Goal: Task Accomplishment & Management: Complete application form

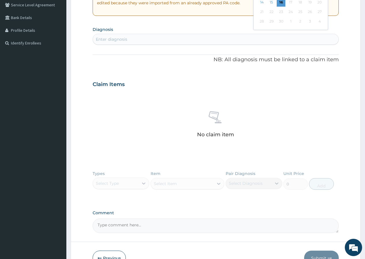
scroll to position [156, 0]
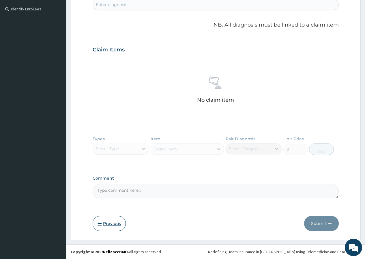
click at [113, 223] on button "Previous" at bounding box center [109, 223] width 33 height 15
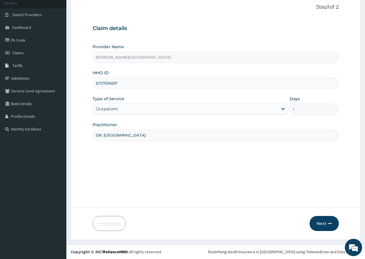
scroll to position [35, 0]
click at [23, 41] on link "PA Code" at bounding box center [33, 40] width 66 height 13
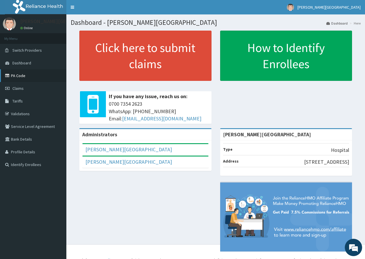
click at [27, 78] on link "PA Code" at bounding box center [33, 75] width 66 height 13
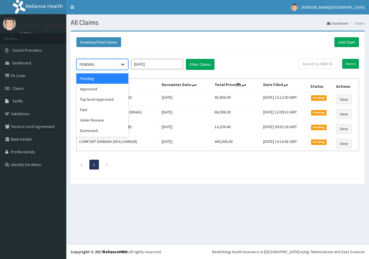
click at [125, 61] on div at bounding box center [123, 64] width 10 height 10
click at [103, 88] on div "Approved" at bounding box center [102, 89] width 52 height 10
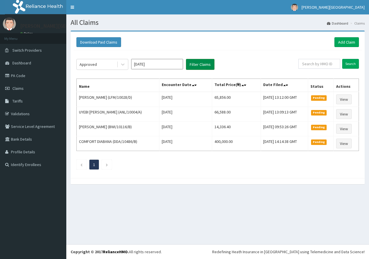
click at [206, 63] on button "Filter Claims" at bounding box center [200, 64] width 29 height 11
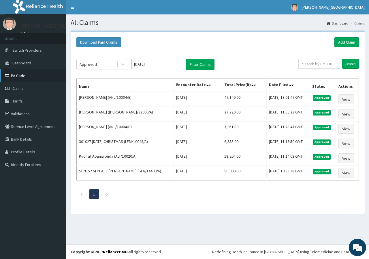
click at [23, 78] on link "PA Code" at bounding box center [33, 75] width 66 height 13
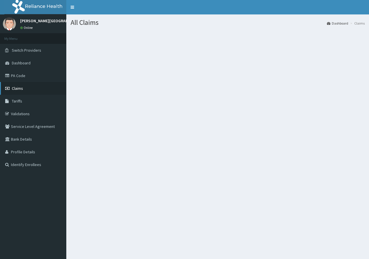
click at [35, 83] on link "Claims" at bounding box center [33, 88] width 66 height 13
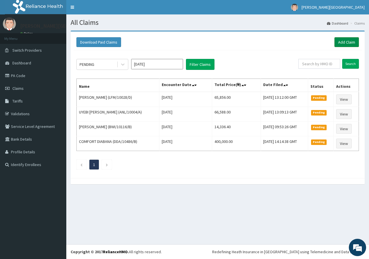
click at [351, 41] on link "Add Claim" at bounding box center [346, 42] width 25 height 10
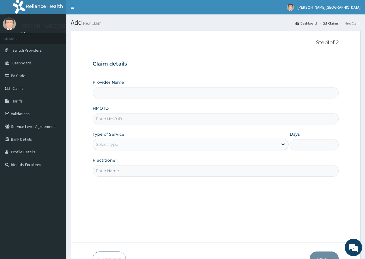
click at [106, 124] on input "HMO ID" at bounding box center [216, 118] width 246 height 11
type input "[PERSON_NAME][GEOGRAPHIC_DATA]"
type input "LFM/10060/C"
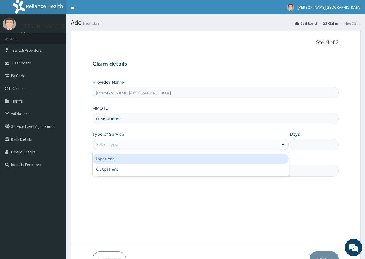
click at [102, 148] on div "Select type" at bounding box center [185, 144] width 185 height 9
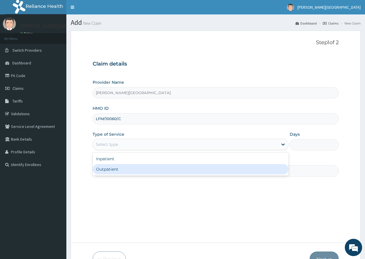
click at [101, 169] on div "Outpatient" at bounding box center [191, 169] width 196 height 10
type input "1"
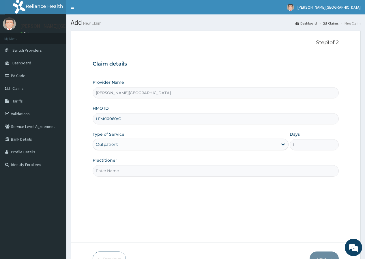
click at [96, 175] on input "Practitioner" at bounding box center [216, 170] width 246 height 11
type input "DR. AYO"
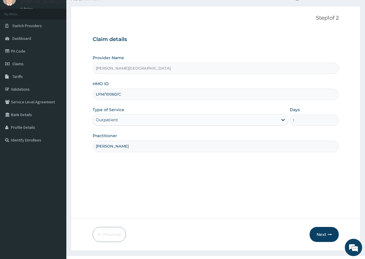
scroll to position [35, 0]
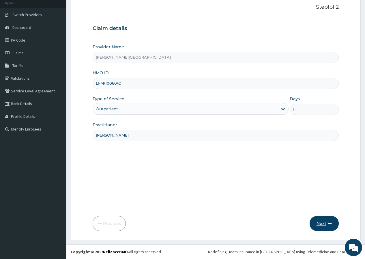
click at [319, 222] on button "Next" at bounding box center [323, 223] width 29 height 15
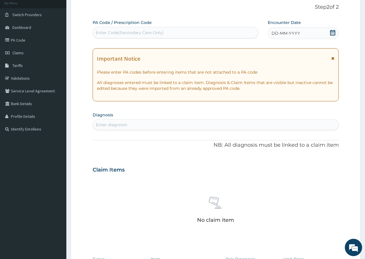
click at [333, 34] on icon at bounding box center [333, 33] width 6 height 6
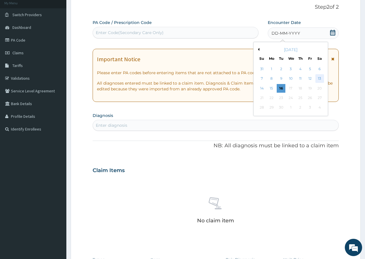
click at [318, 79] on div "13" at bounding box center [319, 78] width 9 height 9
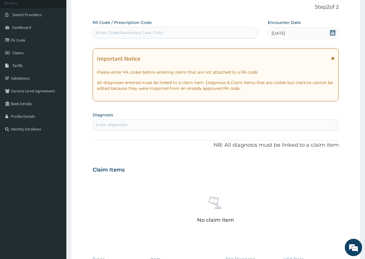
click at [140, 119] on section "Diagnosis Enter diagnosis" at bounding box center [216, 120] width 246 height 20
click at [126, 123] on div "Enter diagnosis" at bounding box center [111, 125] width 31 height 6
type input "TONSI"
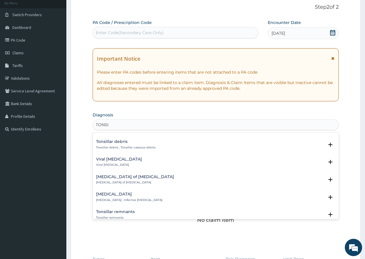
scroll to position [317, 0]
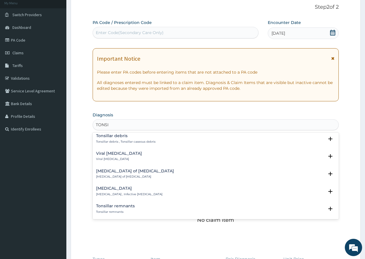
click at [114, 189] on h4 "Acute tonsillitis" at bounding box center [129, 188] width 66 height 4
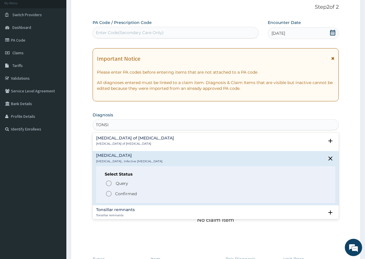
scroll to position [375, 0]
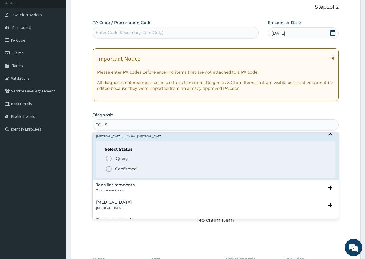
click at [129, 167] on p "Confirmed" at bounding box center [126, 169] width 22 height 6
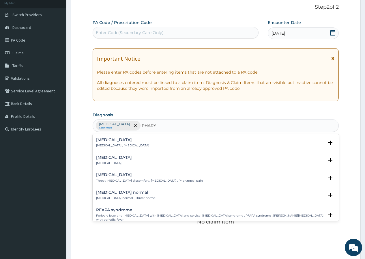
type input "PHARYN"
click at [115, 159] on h4 "Pharyngitis" at bounding box center [114, 157] width 36 height 4
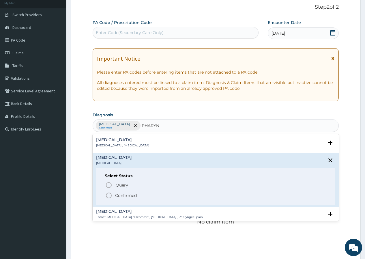
click at [123, 195] on p "Confirmed" at bounding box center [126, 195] width 22 height 6
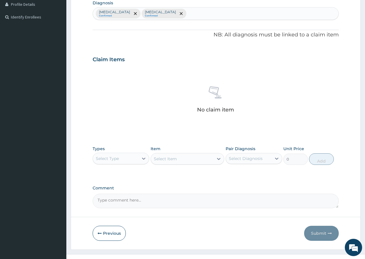
scroll to position [157, 0]
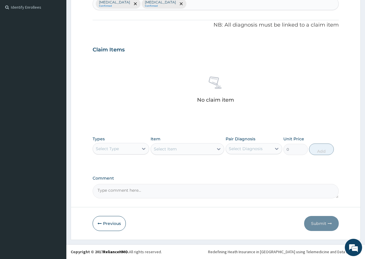
click at [125, 151] on div "Select Type" at bounding box center [116, 148] width 46 height 9
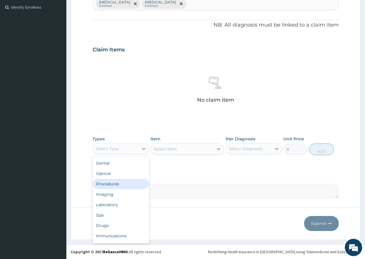
click at [112, 185] on div "Procedures" at bounding box center [121, 183] width 57 height 10
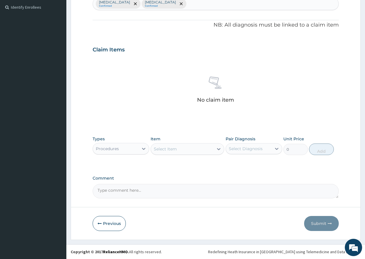
click at [161, 147] on div "Select Item" at bounding box center [165, 149] width 23 height 6
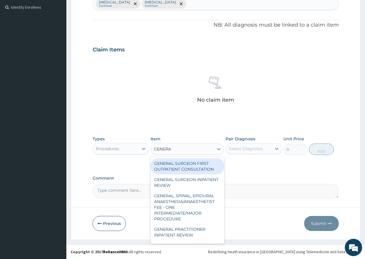
type input "GENERAL"
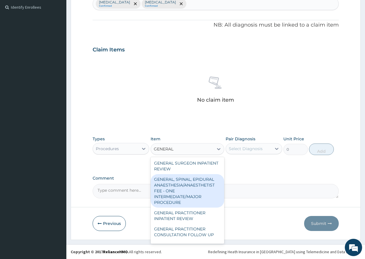
scroll to position [29, 0]
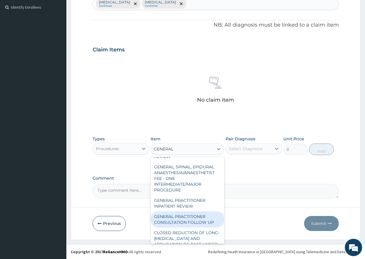
click at [197, 216] on div "GENERAL PRACTITIONER CONSULTATION FOLLOW UP" at bounding box center [187, 219] width 74 height 16
type input "1875"
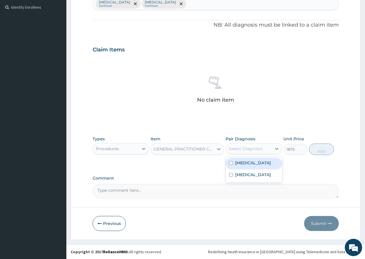
click at [260, 153] on div "Select Diagnosis" at bounding box center [253, 148] width 57 height 11
click at [257, 160] on label "Acute tonsillitis" at bounding box center [253, 163] width 36 height 6
checkbox input "true"
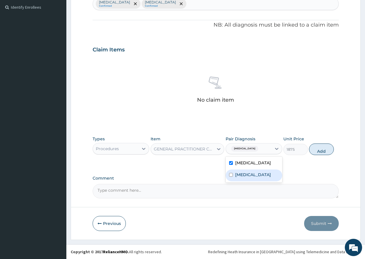
click at [248, 177] on div "Pharyngitis" at bounding box center [253, 175] width 57 height 12
checkbox input "true"
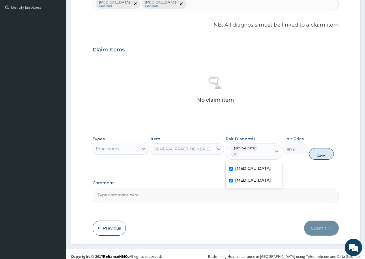
click at [320, 151] on button "Add" at bounding box center [321, 154] width 25 height 12
type input "0"
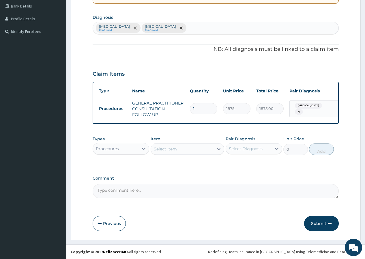
scroll to position [137, 0]
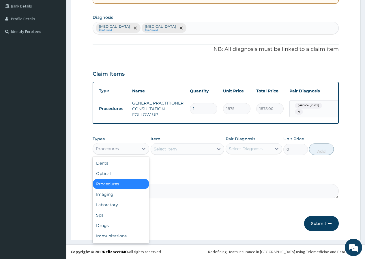
click at [128, 147] on div "Procedures" at bounding box center [116, 148] width 46 height 9
click at [128, 227] on div "Drugs" at bounding box center [121, 225] width 57 height 10
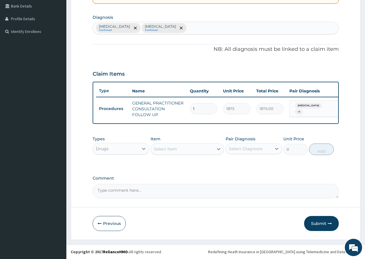
click at [157, 148] on div "Select Item" at bounding box center [165, 149] width 23 height 6
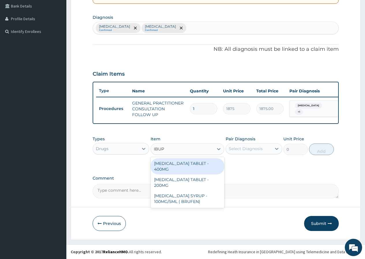
type input "IBUPR"
click at [211, 166] on div "IBUPROFEN TABLET - 400MG" at bounding box center [187, 166] width 74 height 16
type input "560"
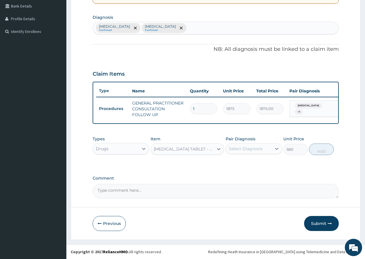
click at [247, 148] on div "Select Diagnosis" at bounding box center [246, 149] width 34 height 6
click at [243, 165] on div "Acute tonsillitis" at bounding box center [253, 163] width 57 height 12
checkbox input "true"
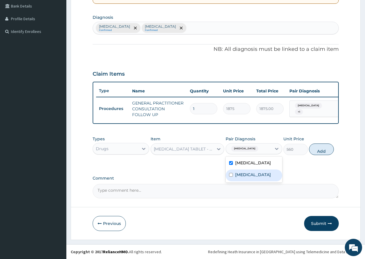
click at [240, 179] on div "Pharyngitis" at bounding box center [253, 175] width 57 height 12
checkbox input "true"
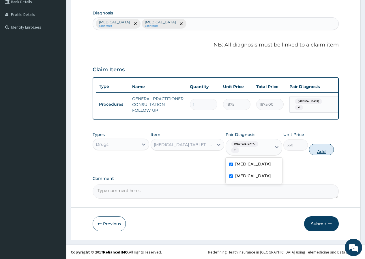
click at [322, 151] on button "Add" at bounding box center [321, 150] width 25 height 12
type input "0"
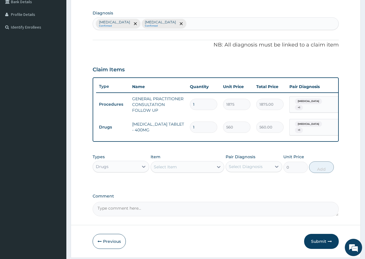
type input "19"
type input "10640.00"
type input "1"
type input "560.00"
type input "10"
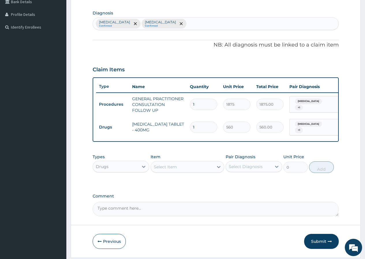
type input "5600.00"
type input "10"
click at [154, 167] on div "Select Item" at bounding box center [165, 167] width 23 height 6
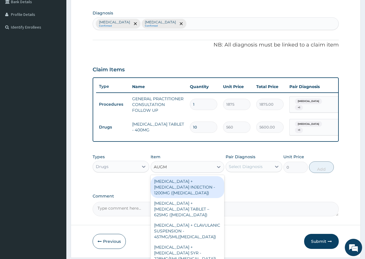
type input "AUGME"
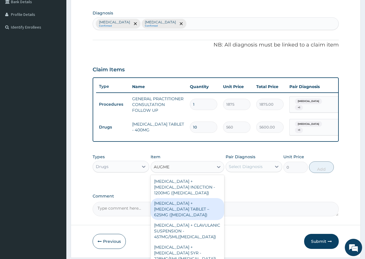
click at [183, 210] on div "AMOXICILLIN + CLAVULANIC ACID TABLET – 625MG (AUGMENTIN)" at bounding box center [187, 209] width 74 height 22
type input "672"
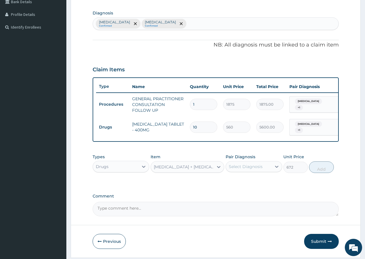
click at [246, 169] on div "Select Diagnosis" at bounding box center [246, 166] width 34 height 6
click at [255, 194] on label "Pharyngitis" at bounding box center [253, 192] width 36 height 6
checkbox input "true"
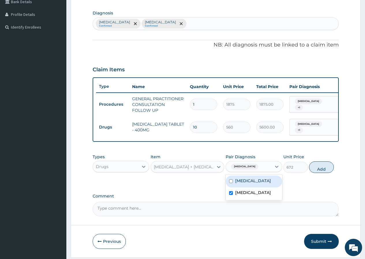
click at [261, 183] on label "Acute tonsillitis" at bounding box center [253, 181] width 36 height 6
checkbox input "true"
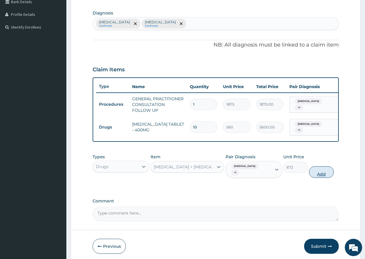
click at [323, 170] on button "Add" at bounding box center [321, 172] width 25 height 12
type input "0"
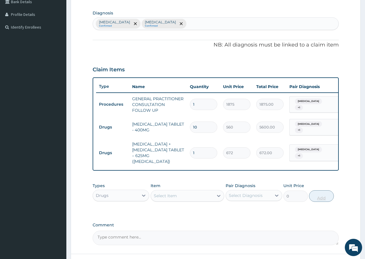
type input "10"
type input "6720.00"
type input "10"
click at [159, 197] on div "Select Item" at bounding box center [165, 196] width 23 height 6
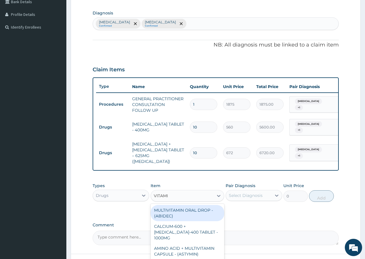
type input "VITAMIN"
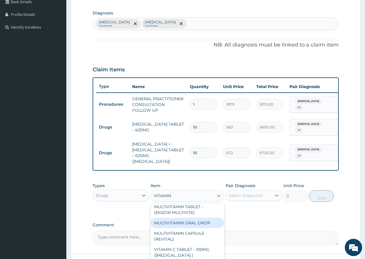
scroll to position [86, 0]
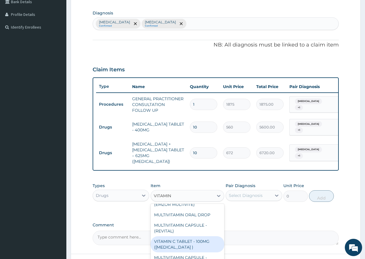
click at [197, 240] on div "VITAMIN C TABLET - 100MG ([MEDICAL_DATA] )" at bounding box center [187, 244] width 74 height 16
type input "16.799999999999997"
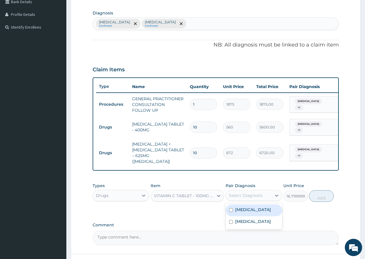
click at [251, 194] on div "Select Diagnosis" at bounding box center [246, 195] width 34 height 6
click at [244, 216] on div "Acute tonsillitis" at bounding box center [253, 210] width 57 height 12
checkbox input "true"
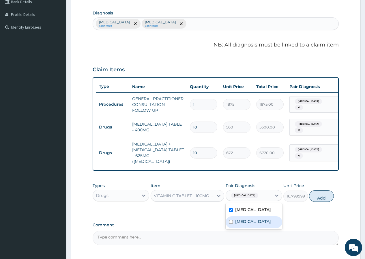
click at [242, 219] on div "Pharyngitis" at bounding box center [253, 222] width 57 height 12
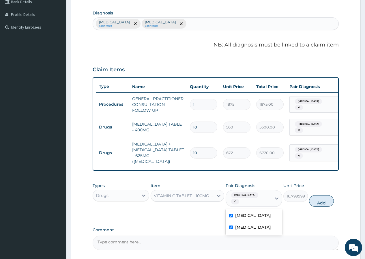
checkbox input "true"
click at [323, 201] on button "Add" at bounding box center [321, 201] width 25 height 12
type input "0"
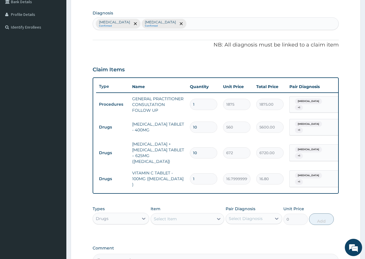
type input "21"
type input "352.80"
type input "21"
click at [161, 216] on div "Select Item" at bounding box center [165, 219] width 23 height 6
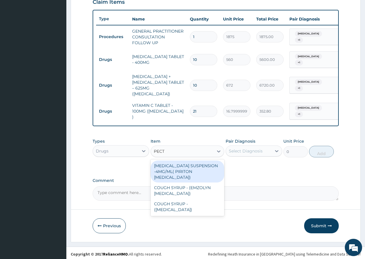
scroll to position [206, 0]
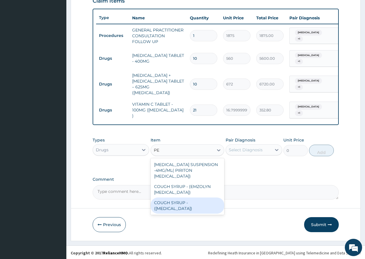
type input "P"
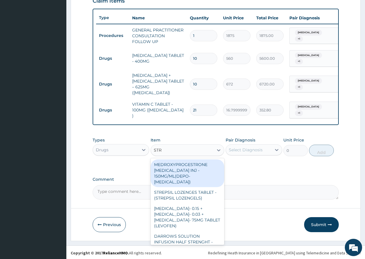
type input "STRE"
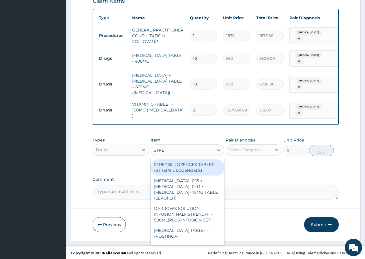
click at [188, 161] on div "STREPSIL LOZENGES TABLET - (STREPSIL LOZENGELS)" at bounding box center [187, 167] width 74 height 16
type input "168"
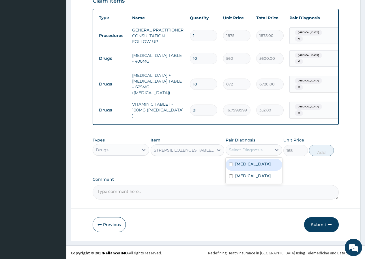
click at [249, 148] on div "Select Diagnosis" at bounding box center [246, 150] width 34 height 6
drag, startPoint x: 239, startPoint y: 163, endPoint x: 236, endPoint y: 176, distance: 13.1
click at [239, 164] on label "Acute tonsillitis" at bounding box center [253, 164] width 36 height 6
checkbox input "true"
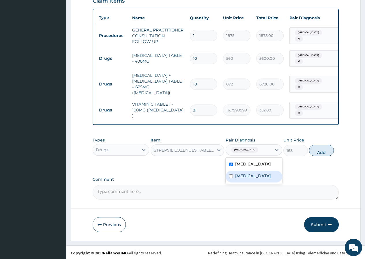
click at [236, 178] on div "Pharyngitis" at bounding box center [253, 176] width 57 height 12
checkbox input "true"
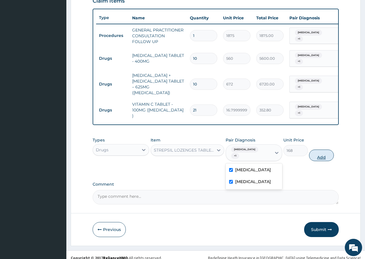
click at [319, 150] on button "Add" at bounding box center [321, 155] width 25 height 12
type input "0"
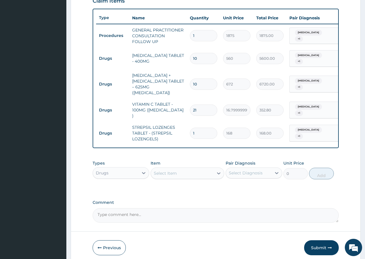
type input "0.00"
type input "6"
type input "1008.00"
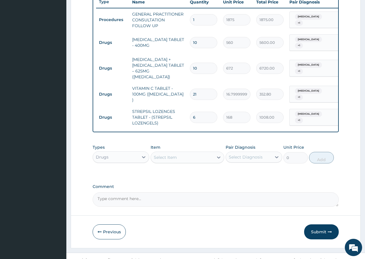
scroll to position [229, 0]
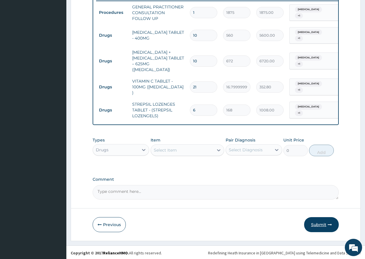
type input "6"
click at [321, 222] on button "Submit" at bounding box center [321, 224] width 35 height 15
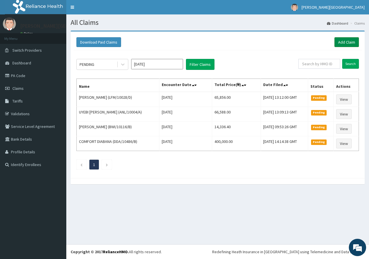
click at [340, 43] on link "Add Claim" at bounding box center [346, 42] width 25 height 10
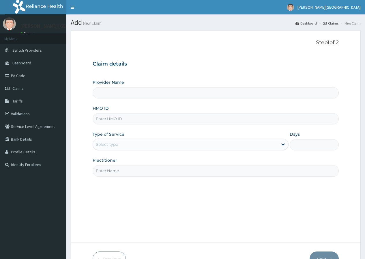
click at [105, 117] on input "HMO ID" at bounding box center [216, 118] width 246 height 11
type input "[PERSON_NAME][GEOGRAPHIC_DATA]"
type input "DDA/10362/A"
click at [110, 145] on div "Select type" at bounding box center [107, 144] width 22 height 6
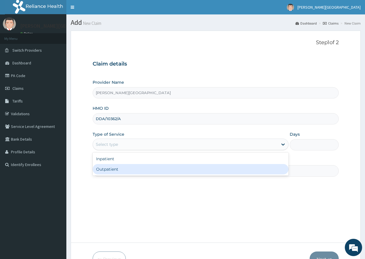
click at [107, 167] on div "Outpatient" at bounding box center [191, 169] width 196 height 10
type input "1"
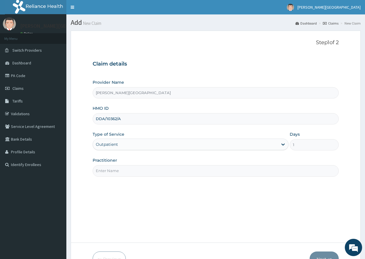
click at [107, 169] on input "Practitioner" at bounding box center [216, 170] width 246 height 11
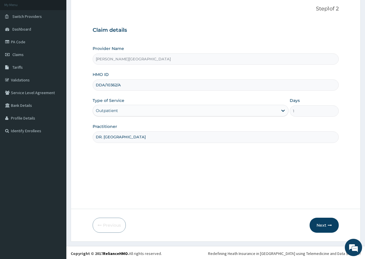
scroll to position [35, 0]
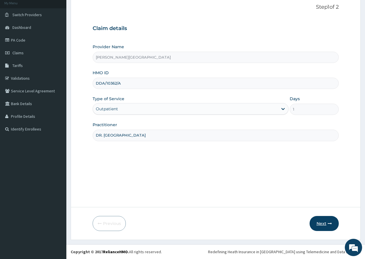
type input "DR. EMAGUN"
click at [322, 223] on button "Next" at bounding box center [323, 223] width 29 height 15
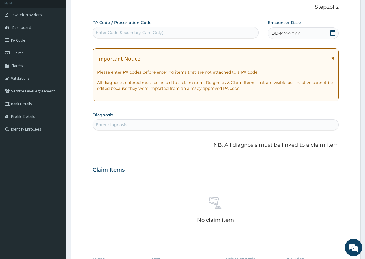
click at [332, 34] on icon at bounding box center [333, 33] width 6 height 6
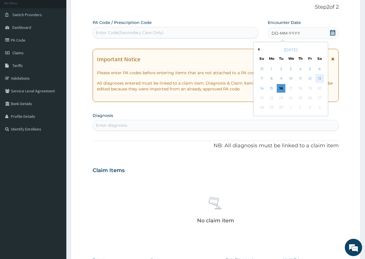
click at [318, 78] on div "13" at bounding box center [319, 78] width 9 height 9
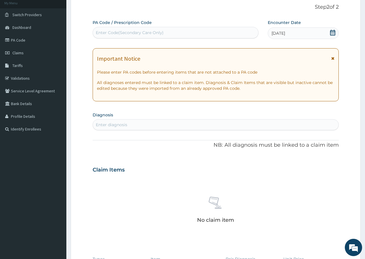
click at [103, 123] on div "Enter diagnosis" at bounding box center [111, 125] width 31 height 6
type input "ABRAS"
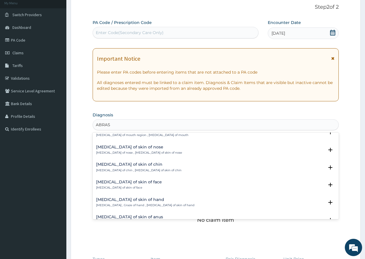
scroll to position [577, 0]
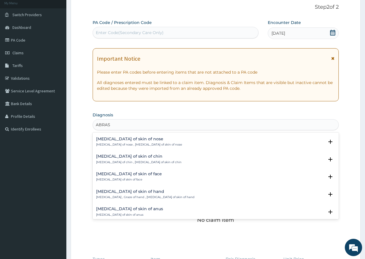
click at [140, 172] on h4 "Abrasion of skin of face" at bounding box center [129, 174] width 66 height 4
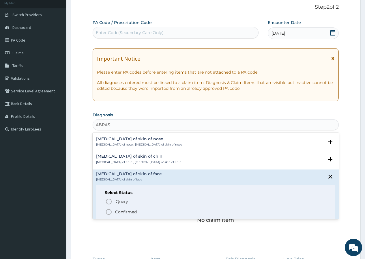
click at [127, 212] on p "Confirmed" at bounding box center [126, 212] width 22 height 6
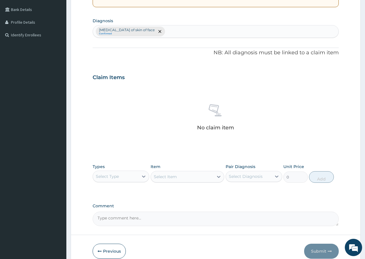
scroll to position [151, 0]
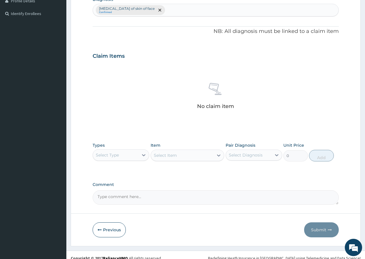
click at [120, 155] on div "Select Type" at bounding box center [116, 154] width 46 height 9
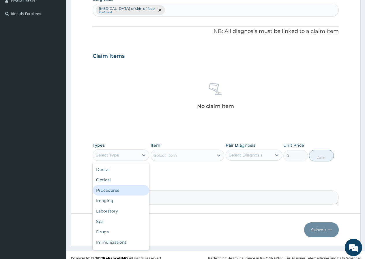
click at [115, 190] on div "Procedures" at bounding box center [121, 190] width 57 height 10
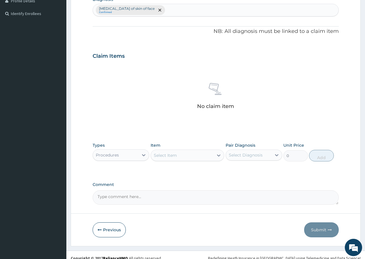
click at [157, 155] on div "Select Item" at bounding box center [165, 155] width 23 height 6
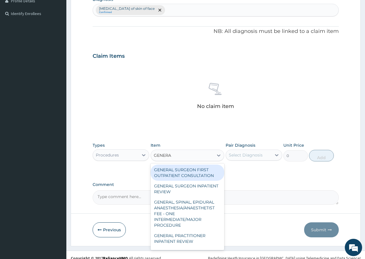
type input "GENERAL"
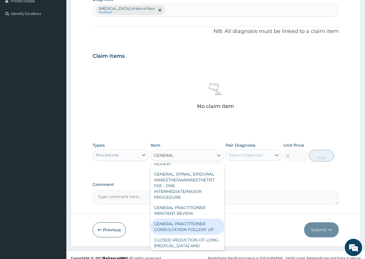
scroll to position [58, 0]
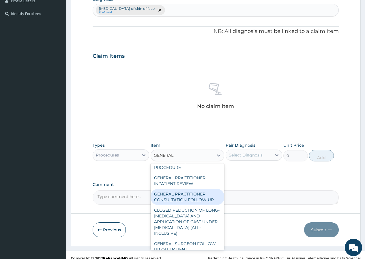
click at [204, 196] on div "GENERAL PRACTITIONER CONSULTATION FOLLOW UP" at bounding box center [187, 197] width 74 height 16
type input "1875"
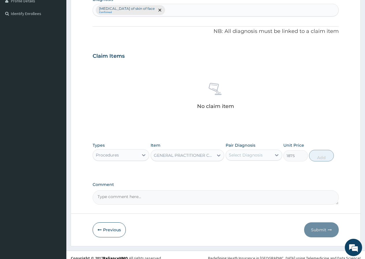
click at [240, 159] on div "Select Diagnosis" at bounding box center [249, 154] width 46 height 9
click at [240, 170] on label "[MEDICAL_DATA] of skin of face" at bounding box center [257, 172] width 44 height 12
checkbox input "true"
click at [320, 159] on button "Add" at bounding box center [321, 156] width 25 height 12
type input "0"
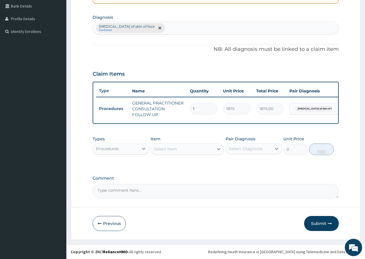
scroll to position [137, 0]
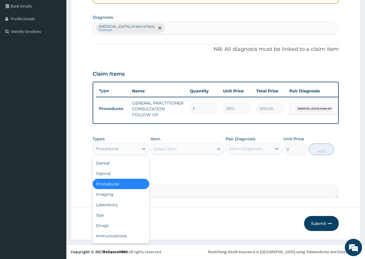
click at [125, 148] on div "Procedures" at bounding box center [116, 148] width 46 height 9
click at [115, 224] on div "Drugs" at bounding box center [121, 225] width 57 height 10
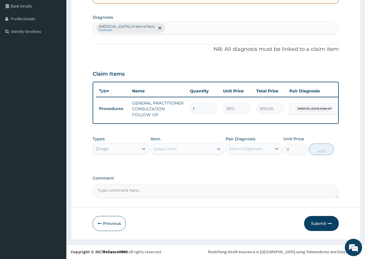
click at [161, 150] on div "Select Item" at bounding box center [165, 149] width 23 height 6
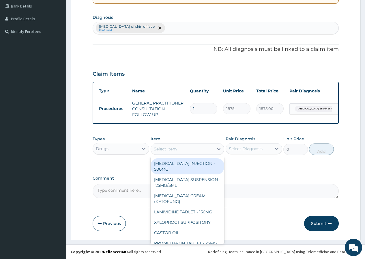
type input "W"
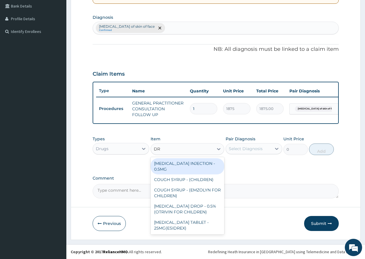
type input "D"
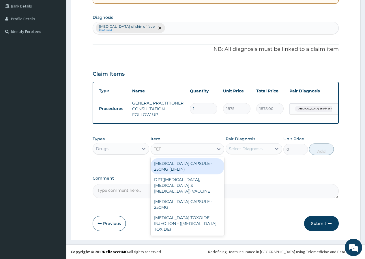
type input "TETA"
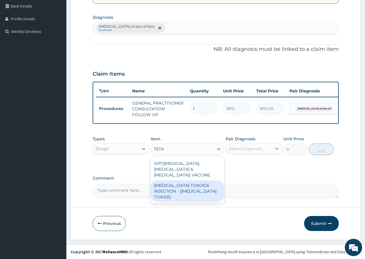
click at [197, 180] on div "[MEDICAL_DATA] TOXOIDE INJECTION - ([MEDICAL_DATA] TOXIDE)" at bounding box center [187, 191] width 74 height 22
type input "840"
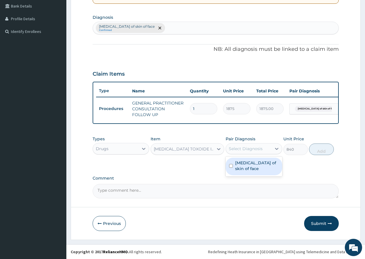
click at [242, 150] on div "Select Diagnosis" at bounding box center [246, 149] width 34 height 6
click at [243, 161] on label "[MEDICAL_DATA] of skin of face" at bounding box center [257, 166] width 44 height 12
checkbox input "true"
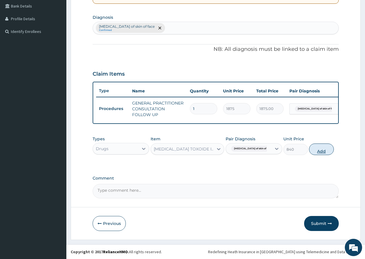
click at [321, 149] on button "Add" at bounding box center [321, 149] width 25 height 12
type input "0"
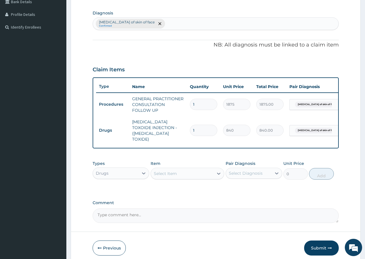
click at [169, 169] on div "Select Item" at bounding box center [182, 173] width 63 height 9
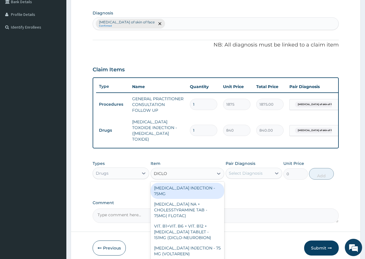
type input "DICLOF"
click at [187, 187] on div "[MEDICAL_DATA] INJECTION - 75MG" at bounding box center [187, 190] width 74 height 16
type input "420"
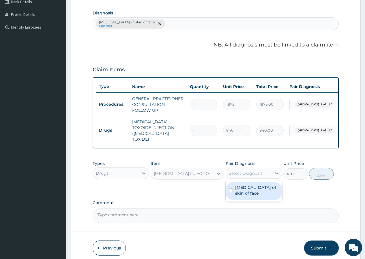
click at [246, 170] on div "Select Diagnosis" at bounding box center [246, 173] width 34 height 6
click at [248, 188] on label "[MEDICAL_DATA] of skin of face" at bounding box center [257, 190] width 44 height 12
checkbox input "true"
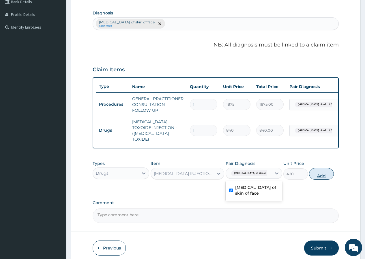
click at [317, 173] on button "Add" at bounding box center [321, 174] width 25 height 12
type input "0"
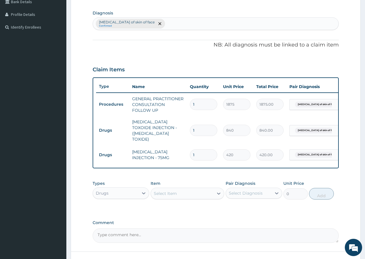
click at [166, 191] on div "Select Item" at bounding box center [165, 193] width 23 height 6
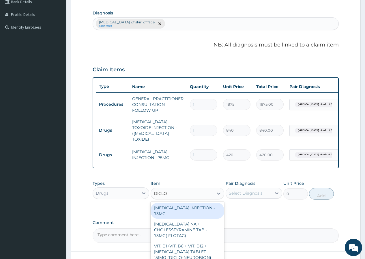
type input "DICLOF"
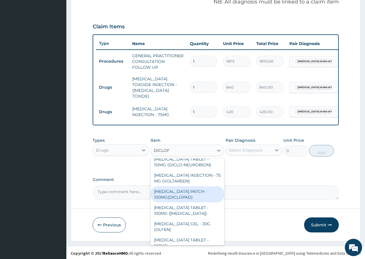
scroll to position [58, 0]
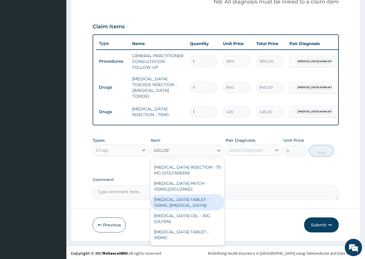
click at [208, 201] on div "[MEDICAL_DATA] TABLET - 100MG ([MEDICAL_DATA])" at bounding box center [187, 202] width 74 height 16
type input "78.39999999999999"
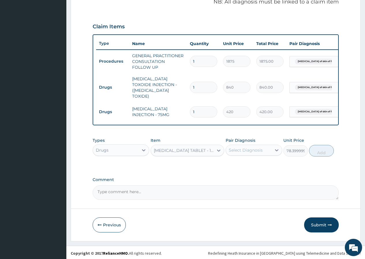
click at [248, 147] on div "Select Diagnosis" at bounding box center [246, 150] width 34 height 6
click at [249, 164] on label "[MEDICAL_DATA] of skin of face" at bounding box center [257, 167] width 44 height 12
checkbox input "true"
click at [326, 150] on button "Add" at bounding box center [321, 151] width 25 height 12
type input "0"
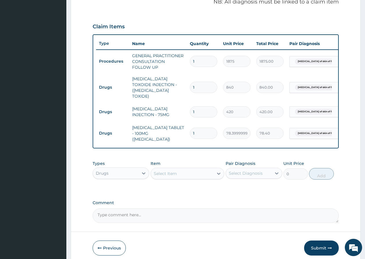
type input "10"
type input "784.00"
type input "10"
click at [157, 170] on div "Select Item" at bounding box center [165, 173] width 23 height 6
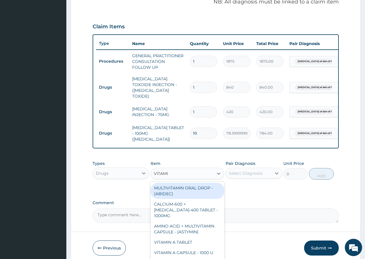
type input "VITAMIN"
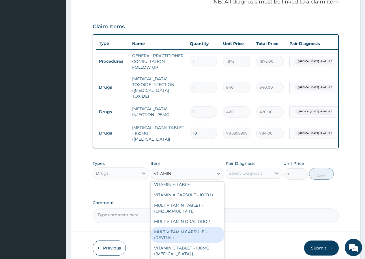
scroll to position [86, 0]
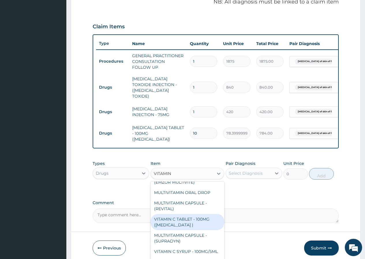
click at [194, 214] on div "VITAMIN C TABLET - 100MG ([MEDICAL_DATA] )" at bounding box center [187, 222] width 74 height 16
type input "16.799999999999997"
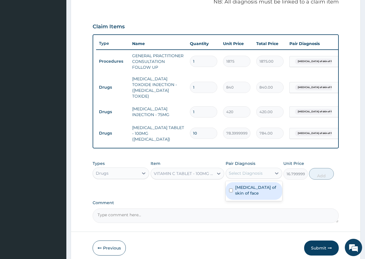
click at [246, 171] on div "Select Diagnosis" at bounding box center [246, 173] width 34 height 6
click at [246, 184] on label "[MEDICAL_DATA] of skin of face" at bounding box center [257, 190] width 44 height 12
checkbox input "true"
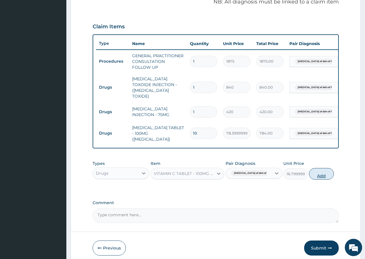
click at [322, 172] on button "Add" at bounding box center [321, 174] width 25 height 12
type input "0"
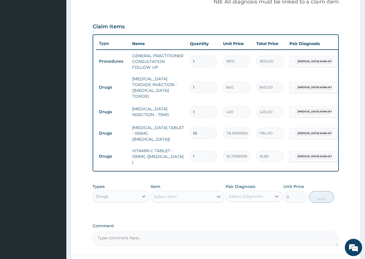
type input "0.00"
type input "2"
type input "33.60"
type input "28"
type input "470.40"
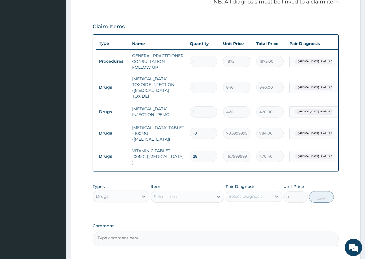
type input "28"
click at [158, 193] on div "Select Item" at bounding box center [165, 196] width 23 height 6
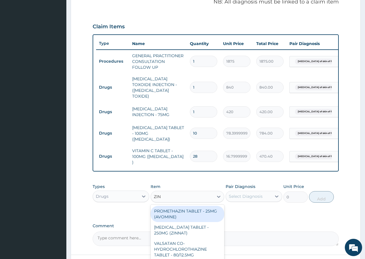
type input "ZINC"
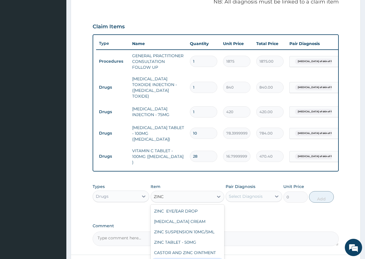
click at [198, 257] on div "ZINC TABLET - 20MG" at bounding box center [187, 262] width 74 height 10
type input "64.39999999999999"
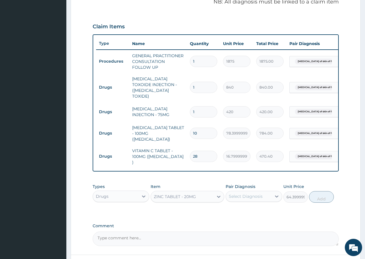
click at [261, 193] on div "Select Diagnosis" at bounding box center [246, 196] width 34 height 6
click at [248, 207] on label "[MEDICAL_DATA] of skin of face" at bounding box center [257, 213] width 44 height 12
checkbox input "true"
click at [321, 191] on button "Add" at bounding box center [321, 197] width 25 height 12
click at [321, 190] on div "PA Code / Prescription Code Enter Code(Secondary Care Only) Encounter Date 13-0…" at bounding box center [216, 60] width 246 height 371
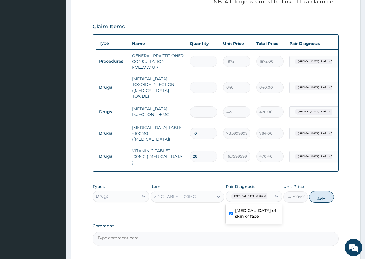
type input "0"
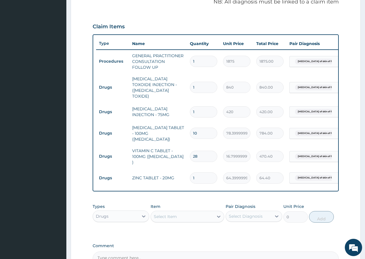
click at [200, 172] on input "1" at bounding box center [203, 177] width 27 height 11
type input "14"
type input "901.60"
type input "14"
click at [168, 213] on div "Select Item" at bounding box center [165, 216] width 23 height 6
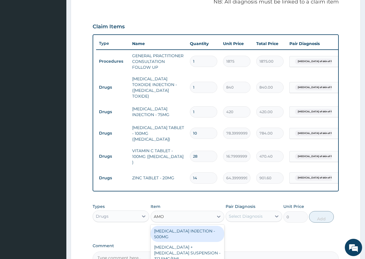
type input "AMOX"
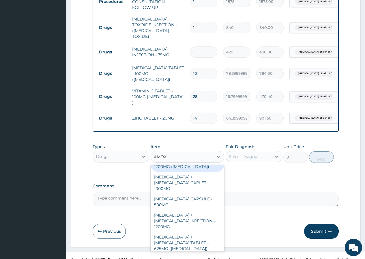
scroll to position [115, 0]
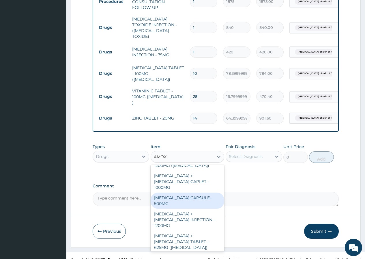
click at [198, 192] on div "AMOXICILLIN CAPSULE - 500MG" at bounding box center [187, 200] width 74 height 16
type input "112"
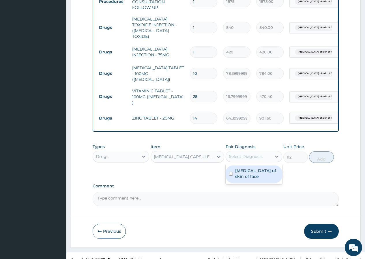
click at [264, 152] on div "Select Diagnosis" at bounding box center [249, 156] width 46 height 9
click at [255, 167] on label "Abrasion of skin of face" at bounding box center [257, 173] width 44 height 12
checkbox input "true"
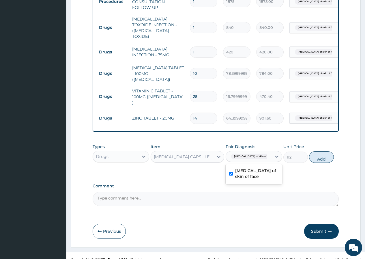
click at [323, 153] on button "Add" at bounding box center [321, 157] width 25 height 12
type input "0"
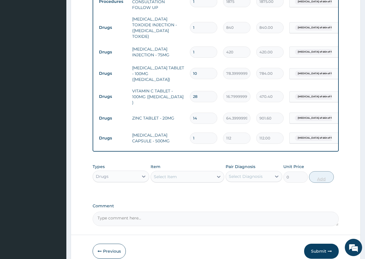
type input "15"
type input "1680.00"
type input "15"
click at [155, 174] on div "Select Item" at bounding box center [165, 177] width 23 height 6
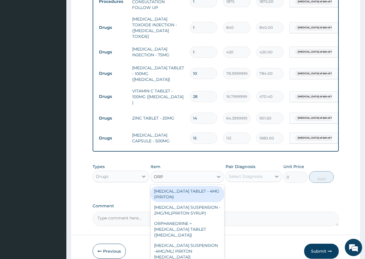
type input "ORPH"
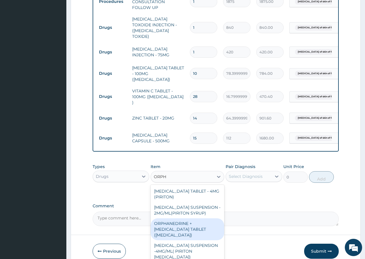
click at [191, 223] on div "ORPHANEDRINE + PARACETAMOL TABLET (NORGESIC)" at bounding box center [187, 229] width 74 height 22
type input "168"
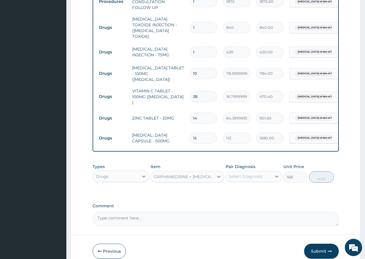
click at [258, 173] on div "Select Diagnosis" at bounding box center [246, 176] width 34 height 6
click at [245, 188] on label "Abrasion of skin of face" at bounding box center [257, 193] width 44 height 12
checkbox input "true"
click at [321, 171] on button "Add" at bounding box center [321, 177] width 25 height 12
type input "0"
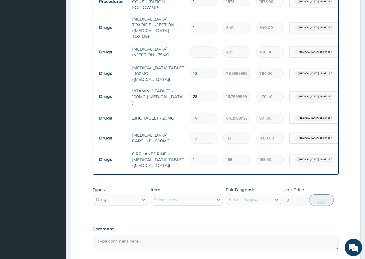
type input "12"
type input "2016.00"
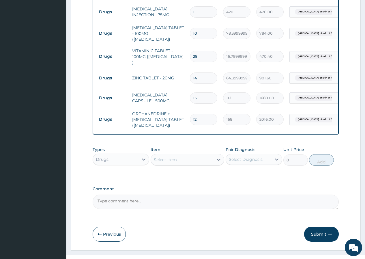
scroll to position [283, 0]
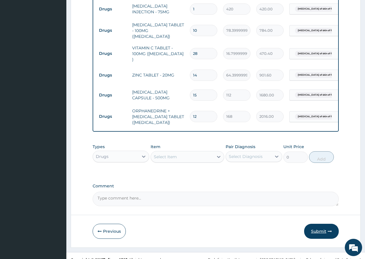
type input "12"
click at [319, 223] on button "Submit" at bounding box center [321, 230] width 35 height 15
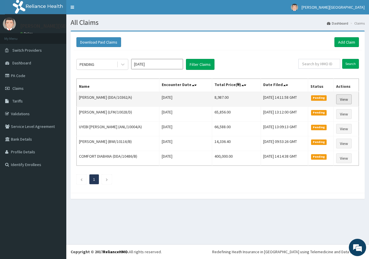
click at [345, 102] on link "View" at bounding box center [344, 99] width 16 height 10
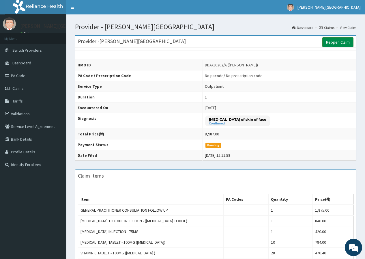
click at [332, 38] on link "Reopen Claim" at bounding box center [337, 42] width 31 height 10
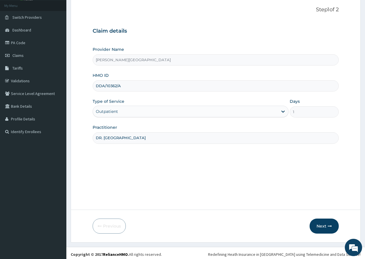
scroll to position [35, 0]
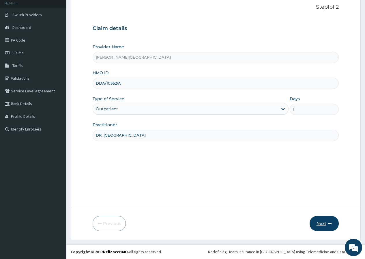
click at [320, 222] on button "Next" at bounding box center [323, 223] width 29 height 15
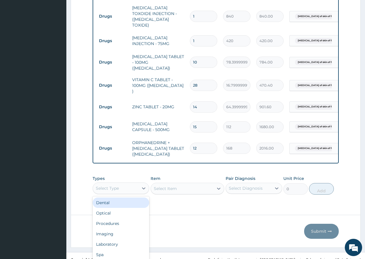
scroll to position [16, 0]
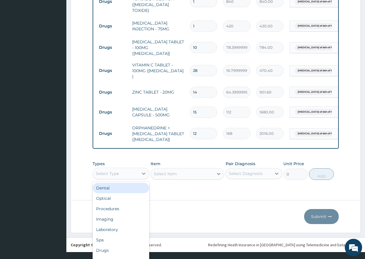
click at [126, 179] on div "option Dental focused, 1 of 10. 10 results available. Use Up and Down to choose…" at bounding box center [121, 173] width 57 height 12
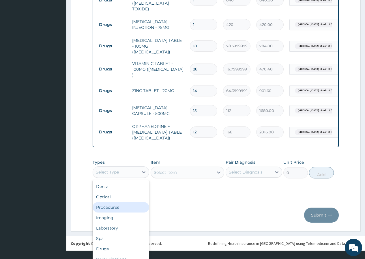
click at [118, 202] on div "Procedures" at bounding box center [121, 207] width 57 height 10
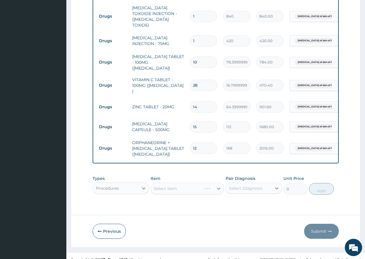
click at [118, 201] on form "Step 2 of 2 PA Code / Prescription Code Enter Code(Secondary Care Only) Encount…" at bounding box center [216, 13] width 290 height 468
click at [163, 185] on div "Select Item" at bounding box center [165, 188] width 23 height 6
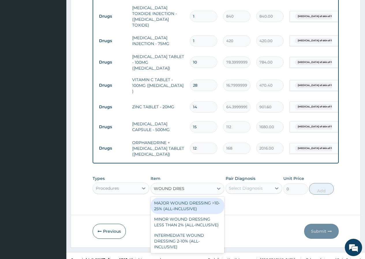
type input "WOUND DRESS"
click at [213, 197] on div "MAJOR WOUND DRESSING >10-25% (ALL-INCLUSIVE)" at bounding box center [187, 205] width 74 height 16
type input "4375"
click at [213, 192] on div "Types Procedures Item option MAJOR WOUND DRESSING >10-25% (ALL-INCLUSIVE) focus…" at bounding box center [216, 188] width 246 height 33
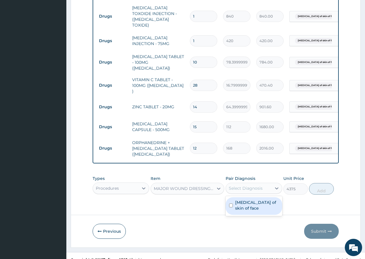
click at [251, 185] on div "Select Diagnosis" at bounding box center [246, 188] width 34 height 6
click at [248, 201] on label "[MEDICAL_DATA] of skin of face" at bounding box center [257, 205] width 44 height 12
checkbox input "true"
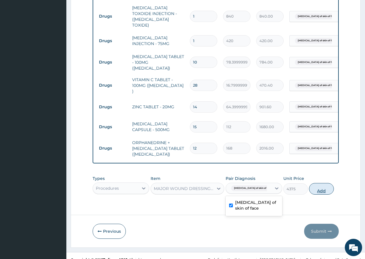
click at [323, 183] on button "Add" at bounding box center [321, 189] width 25 height 12
type input "0"
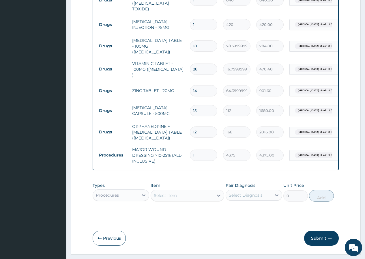
scroll to position [274, 0]
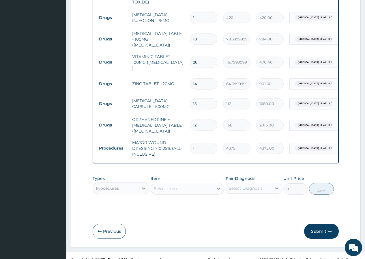
click at [317, 223] on button "Submit" at bounding box center [321, 230] width 35 height 15
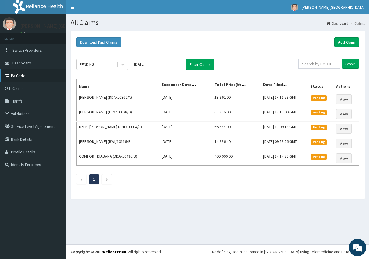
click at [27, 77] on link "PA Code" at bounding box center [33, 75] width 66 height 13
click at [341, 40] on link "Add Claim" at bounding box center [346, 42] width 25 height 10
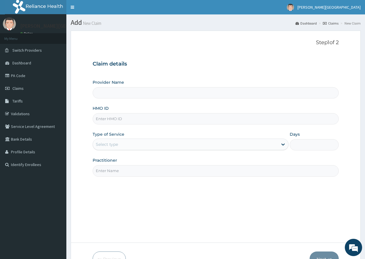
click at [107, 120] on input "HMO ID" at bounding box center [216, 118] width 246 height 11
type input "[PERSON_NAME][GEOGRAPHIC_DATA]"
type input "l"
type input "LFM/10111/A"
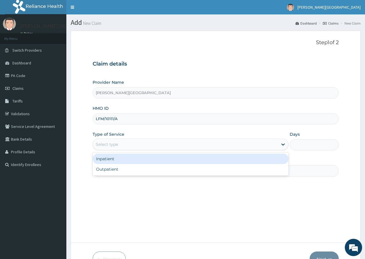
click at [115, 145] on div "Select type" at bounding box center [107, 144] width 22 height 6
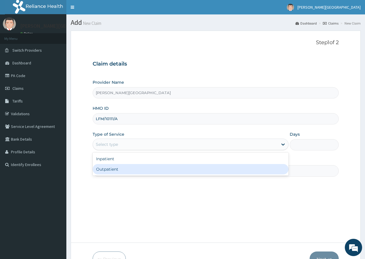
click at [112, 167] on div "Outpatient" at bounding box center [191, 169] width 196 height 10
type input "1"
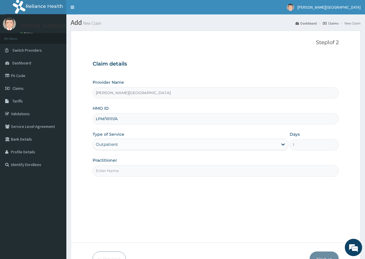
click at [109, 170] on input "Practitioner" at bounding box center [216, 170] width 246 height 11
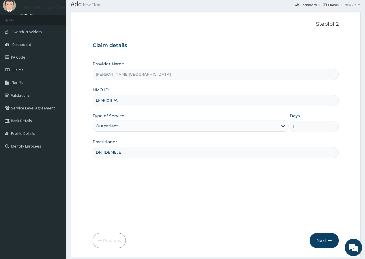
scroll to position [35, 0]
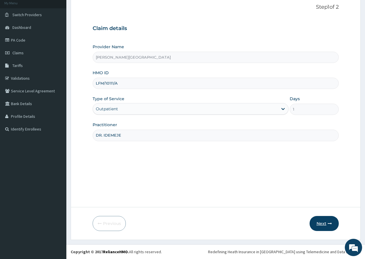
type input "DR. IDEMEJE"
click at [323, 224] on button "Next" at bounding box center [323, 223] width 29 height 15
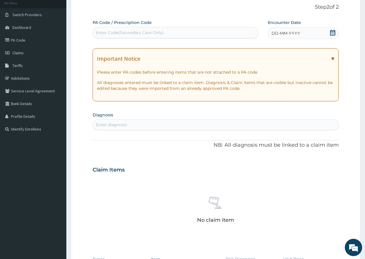
click at [333, 34] on icon at bounding box center [333, 33] width 6 height 6
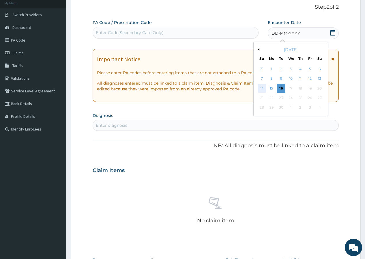
click at [262, 89] on div "14" at bounding box center [261, 88] width 9 height 9
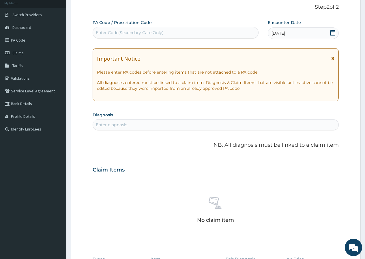
click at [123, 124] on div "Enter diagnosis" at bounding box center [111, 125] width 31 height 6
click at [163, 30] on div "Enter Code(Secondary Care Only)" at bounding box center [175, 32] width 165 height 9
type input "PA/4BB156"
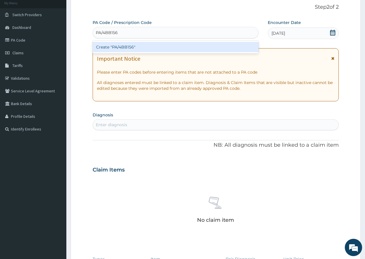
click at [161, 46] on div "Create "PA/4BB156"" at bounding box center [175, 47] width 165 height 10
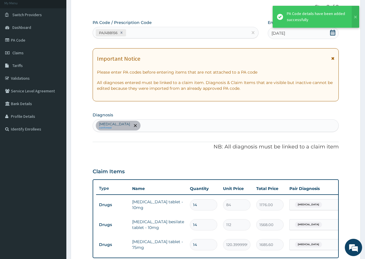
click at [152, 127] on div "[MEDICAL_DATA] confirmed" at bounding box center [215, 125] width 245 height 12
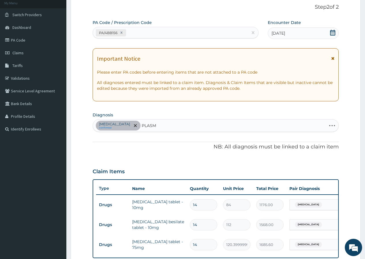
type input "PLASMO"
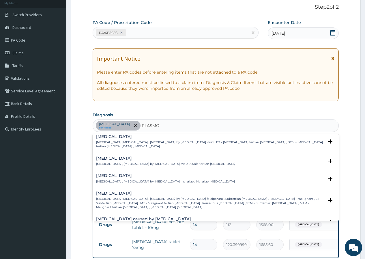
scroll to position [29, 0]
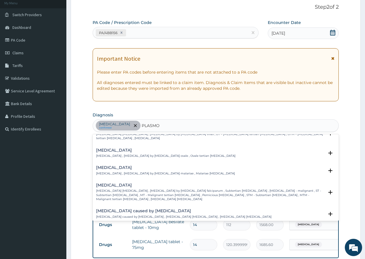
click at [111, 182] on div "[MEDICAL_DATA] [MEDICAL_DATA] [MEDICAL_DATA] , [MEDICAL_DATA] by [MEDICAL_DATA]…" at bounding box center [216, 193] width 246 height 26
click at [112, 185] on h4 "[MEDICAL_DATA]" at bounding box center [210, 185] width 228 height 4
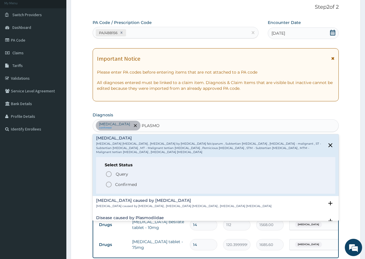
scroll to position [86, 0]
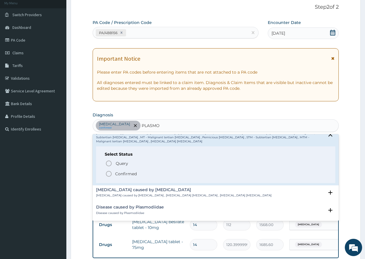
click at [125, 171] on p "Confirmed" at bounding box center [126, 174] width 22 height 6
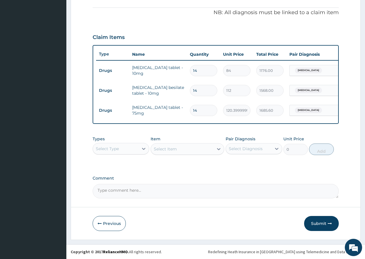
scroll to position [174, 0]
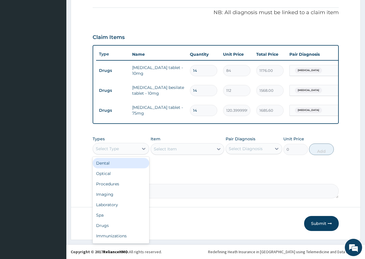
click at [129, 149] on div "Select Type" at bounding box center [116, 148] width 46 height 9
click at [115, 182] on div "Procedures" at bounding box center [121, 183] width 57 height 10
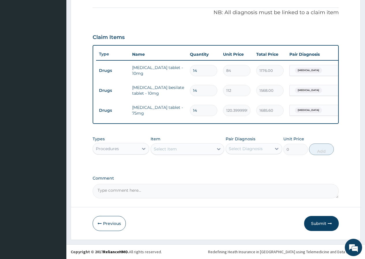
click at [182, 148] on div "Select Item" at bounding box center [182, 148] width 63 height 9
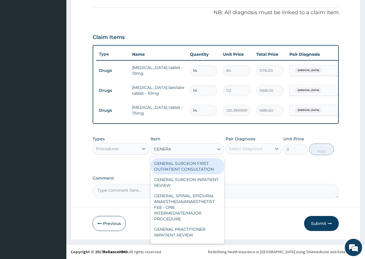
type input "GENERAL"
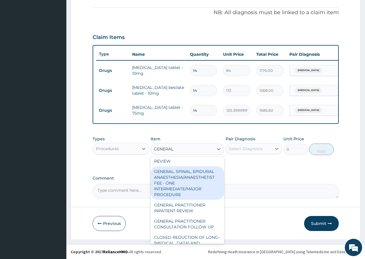
scroll to position [29, 0]
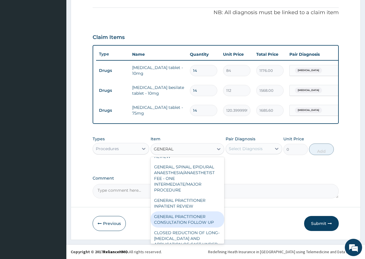
click at [187, 219] on div "GENERAL PRACTITIONER CONSULTATION FOLLOW UP" at bounding box center [187, 219] width 74 height 16
type input "1875"
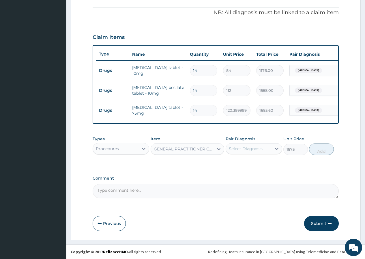
click at [253, 148] on div "Select Diagnosis" at bounding box center [246, 149] width 34 height 6
click at [239, 162] on label "[MEDICAL_DATA]" at bounding box center [253, 163] width 36 height 6
checkbox input "true"
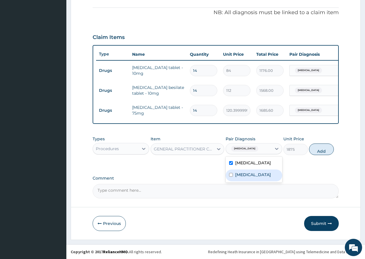
click at [238, 177] on label "[MEDICAL_DATA]" at bounding box center [253, 175] width 36 height 6
checkbox input "true"
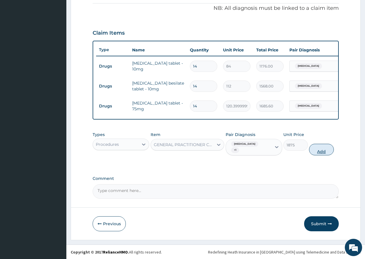
click at [318, 155] on button "Add" at bounding box center [321, 150] width 25 height 12
type input "0"
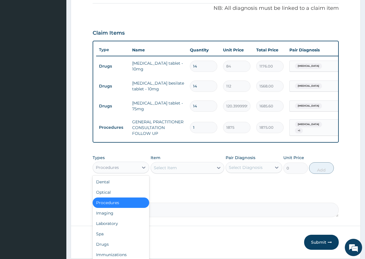
click at [129, 172] on div "Procedures" at bounding box center [116, 167] width 46 height 9
click at [117, 247] on div "Drugs" at bounding box center [121, 244] width 57 height 10
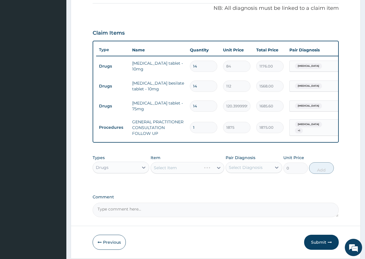
click at [153, 170] on div "Select Item" at bounding box center [187, 168] width 74 height 12
click at [154, 171] on div "Select Item" at bounding box center [187, 168] width 74 height 12
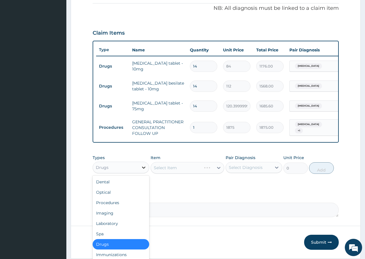
click at [142, 170] on icon at bounding box center [144, 167] width 6 height 6
click at [114, 228] on div "Laboratory" at bounding box center [121, 223] width 57 height 10
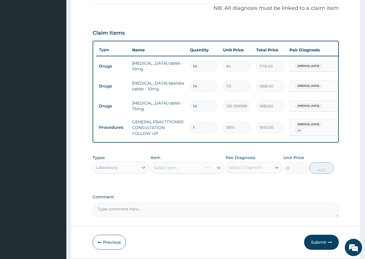
click at [135, 172] on div "Laboratory" at bounding box center [116, 167] width 46 height 9
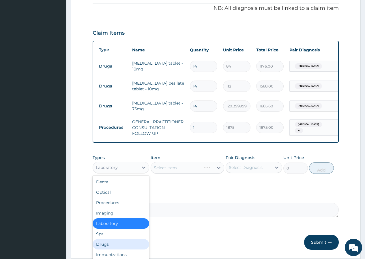
click at [108, 246] on div "Drugs" at bounding box center [121, 244] width 57 height 10
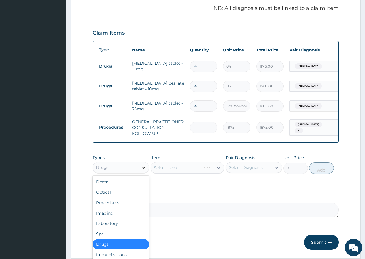
click at [142, 170] on icon at bounding box center [144, 167] width 6 height 6
click at [106, 227] on div "Laboratory" at bounding box center [121, 223] width 57 height 10
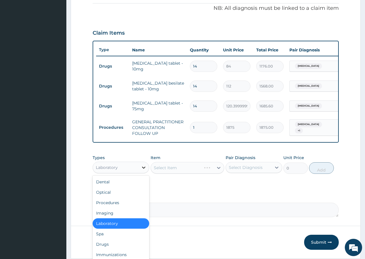
click at [142, 170] on icon at bounding box center [144, 167] width 6 height 6
click at [122, 248] on div "Drugs" at bounding box center [121, 244] width 57 height 10
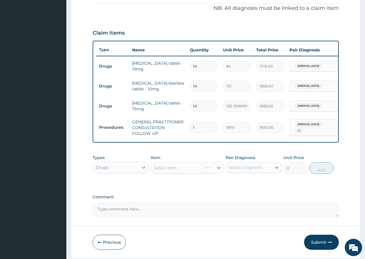
click at [161, 170] on div "Select Item" at bounding box center [187, 168] width 74 height 12
click at [160, 171] on div "Select Item" at bounding box center [187, 168] width 74 height 12
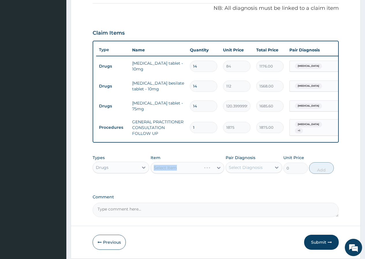
click at [160, 171] on div "Select Item" at bounding box center [187, 168] width 74 height 12
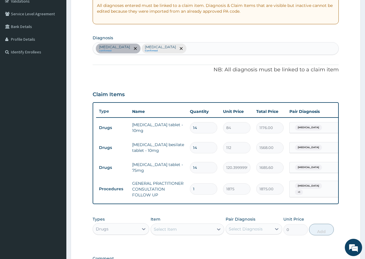
scroll to position [197, 0]
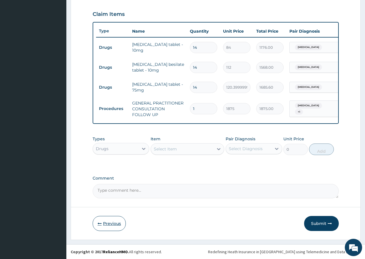
click at [118, 224] on button "Previous" at bounding box center [109, 223] width 33 height 15
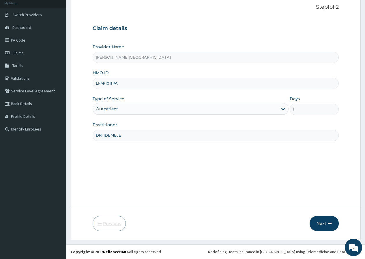
scroll to position [35, 0]
drag, startPoint x: 118, startPoint y: 84, endPoint x: 91, endPoint y: 84, distance: 26.5
click at [91, 84] on form "Step 1 of 2 Claim details Provider Name LANA HOSPITAL HMO ID LFM/10111/A Type o…" at bounding box center [216, 117] width 290 height 244
click at [322, 223] on button "Next" at bounding box center [323, 223] width 29 height 15
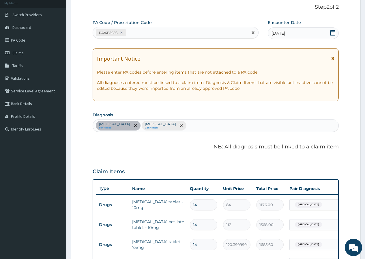
drag, startPoint x: 106, startPoint y: 33, endPoint x: 89, endPoint y: 33, distance: 16.7
click at [89, 33] on form "Step 2 of 2 PA Code / Prescription Code Use Up and Down to choose options, pres…" at bounding box center [216, 195] width 290 height 401
click at [121, 33] on icon at bounding box center [122, 33] width 2 height 2
click at [27, 37] on link "PA Code" at bounding box center [33, 40] width 66 height 13
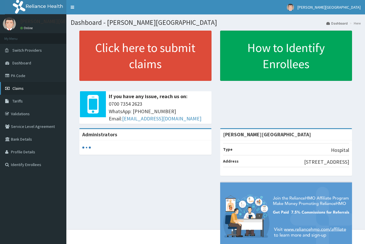
click at [18, 89] on span "Claims" at bounding box center [17, 88] width 11 height 5
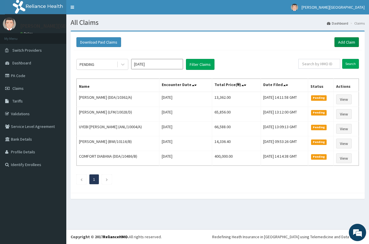
click at [343, 41] on link "Add Claim" at bounding box center [346, 42] width 25 height 10
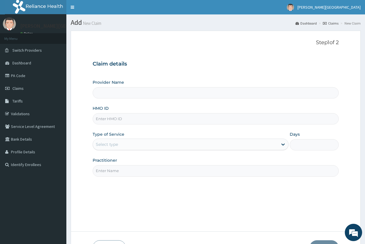
click at [101, 121] on input "HMO ID" at bounding box center [216, 118] width 246 height 11
type input "[PERSON_NAME][GEOGRAPHIC_DATA]"
click at [101, 117] on input "HMO ID" at bounding box center [216, 118] width 246 height 11
paste input "LFM/10111/A"
type input "LFM/10111/A"
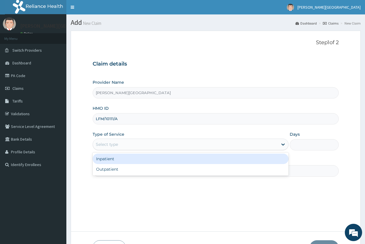
drag, startPoint x: 116, startPoint y: 141, endPoint x: 114, endPoint y: 146, distance: 5.8
click at [116, 141] on div "Select type" at bounding box center [185, 144] width 185 height 9
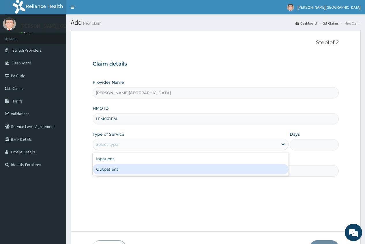
click at [112, 164] on div "Outpatient" at bounding box center [191, 169] width 196 height 10
type input "1"
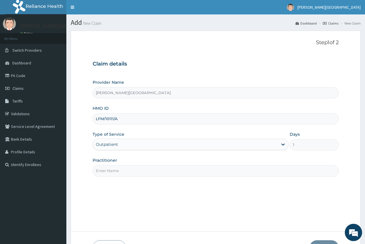
click at [99, 174] on input "Practitioner" at bounding box center [216, 170] width 246 height 11
type input "DR. EUGENE"
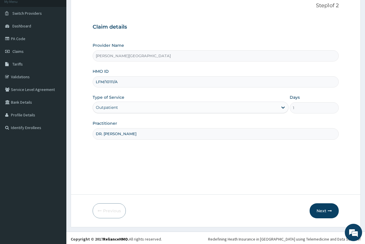
scroll to position [39, 0]
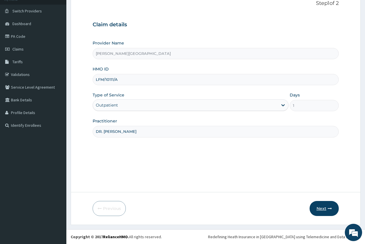
click at [317, 207] on button "Next" at bounding box center [323, 208] width 29 height 15
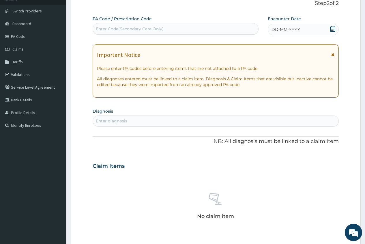
click at [103, 26] on div "Enter Code(Secondary Care Only)" at bounding box center [175, 28] width 165 height 9
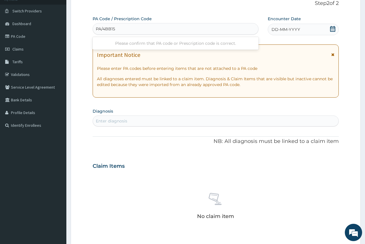
type input "PA/4BB156"
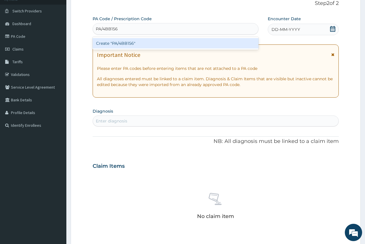
click at [137, 46] on div "Create "PA/4BB156"" at bounding box center [175, 43] width 165 height 10
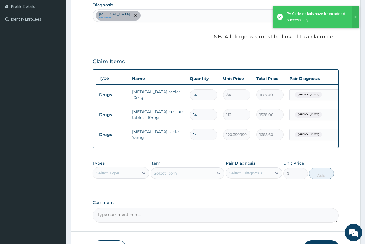
scroll to position [186, 0]
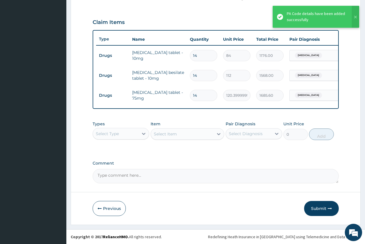
click at [113, 138] on div "Select Type" at bounding box center [116, 133] width 46 height 9
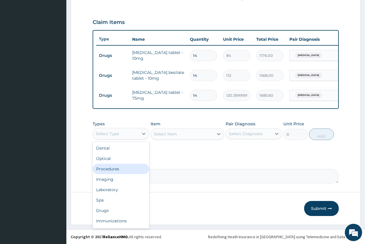
click at [115, 170] on div "Procedures" at bounding box center [121, 168] width 57 height 10
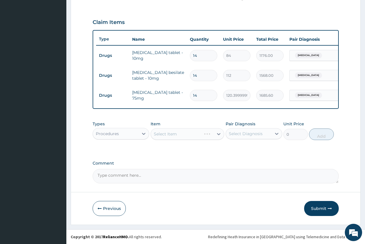
click at [156, 136] on div "Select Item" at bounding box center [187, 134] width 74 height 12
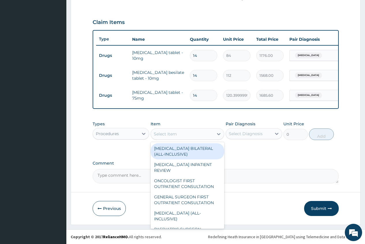
click at [156, 136] on div "Select Item" at bounding box center [165, 134] width 23 height 6
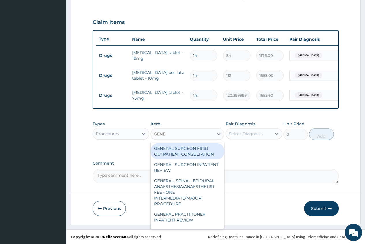
type input "GENER"
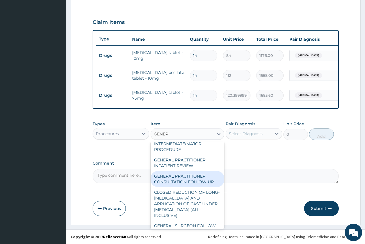
scroll to position [58, 0]
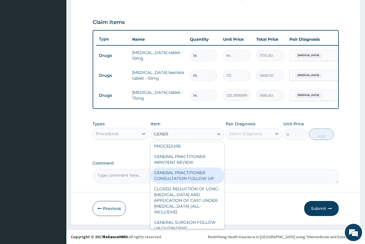
click at [203, 182] on div "GENERAL PRACTITIONER CONSULTATION FOLLOW UP" at bounding box center [187, 175] width 74 height 16
type input "1875"
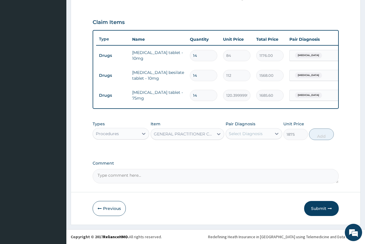
click at [246, 133] on div "Select Diagnosis" at bounding box center [246, 134] width 34 height 6
click at [244, 150] on label "Essential hypertension" at bounding box center [253, 148] width 36 height 6
checkbox input "true"
click at [321, 137] on button "Add" at bounding box center [321, 134] width 25 height 12
type input "0"
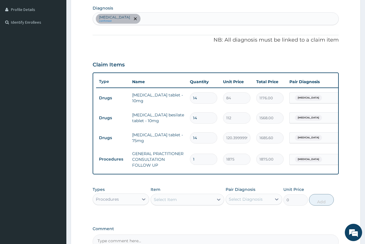
scroll to position [128, 0]
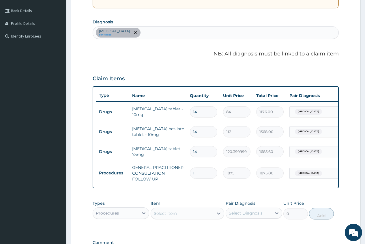
click at [185, 35] on div "Essential hypertension confirmed" at bounding box center [215, 33] width 245 height 12
type input "PLASMO"
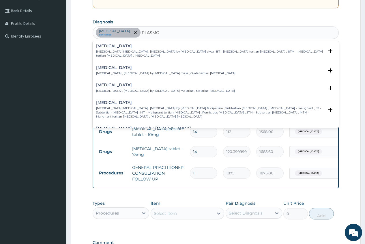
scroll to position [29, 0]
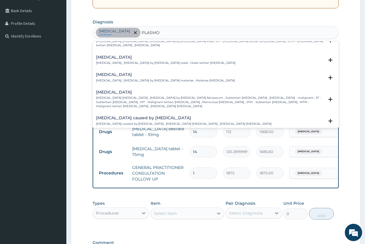
click at [127, 94] on h4 "Falciparum malaria" at bounding box center [210, 92] width 228 height 4
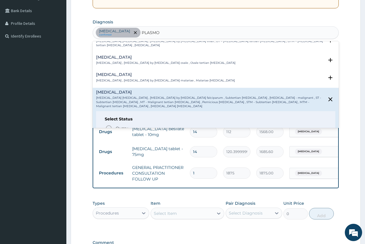
scroll to position [58, 0]
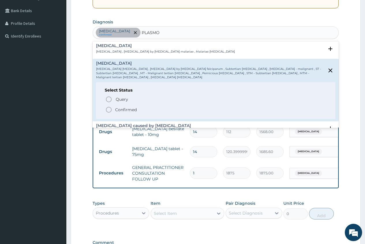
click at [126, 107] on p "Confirmed" at bounding box center [126, 110] width 22 height 6
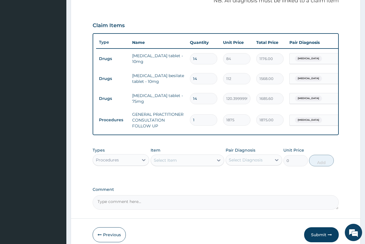
scroll to position [186, 0]
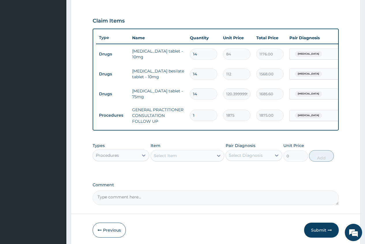
click at [320, 119] on div "Essential hypertension" at bounding box center [312, 115] width 47 height 10
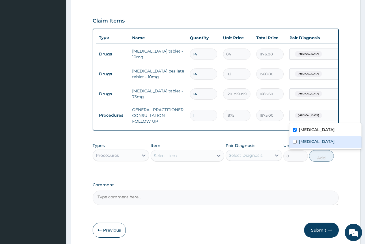
click at [314, 142] on label "Falciparum malaria" at bounding box center [317, 141] width 36 height 6
checkbox input "true"
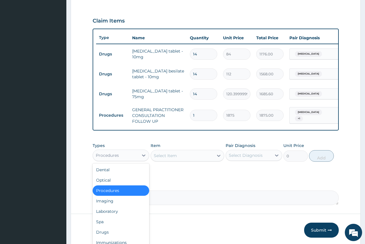
click at [128, 160] on div "Procedures" at bounding box center [116, 154] width 46 height 9
click at [129, 236] on div "Drugs" at bounding box center [121, 232] width 57 height 10
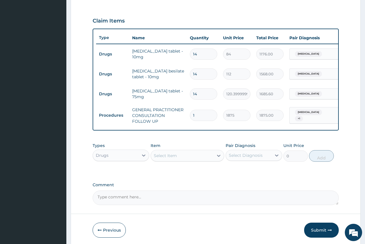
click at [153, 157] on div "Select Item" at bounding box center [182, 155] width 63 height 9
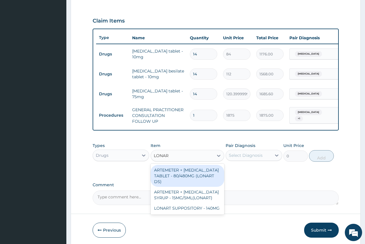
type input "LONART"
click at [190, 184] on div "ARTEMETER + LUMEFANTRINE TABLET - 80/480MG (LONART DS)" at bounding box center [187, 176] width 74 height 22
type input "588"
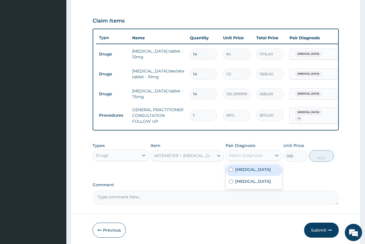
click at [237, 158] on div "Select Diagnosis" at bounding box center [246, 155] width 34 height 6
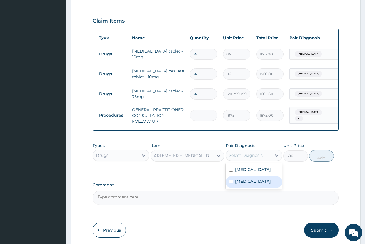
click at [261, 184] on label "Falciparum malaria" at bounding box center [253, 181] width 36 height 6
checkbox input "true"
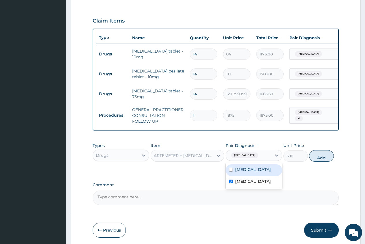
click at [320, 161] on button "Add" at bounding box center [321, 156] width 25 height 12
type input "0"
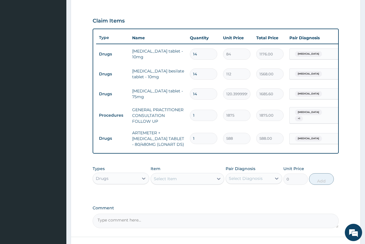
type input "0.00"
type input "6"
type input "3528.00"
type input "6"
click at [157, 181] on div "Select Item" at bounding box center [165, 179] width 23 height 6
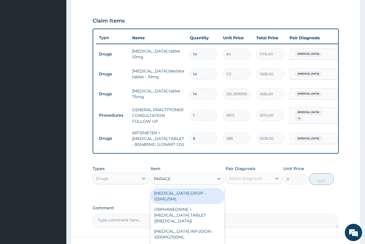
type input "PARACET"
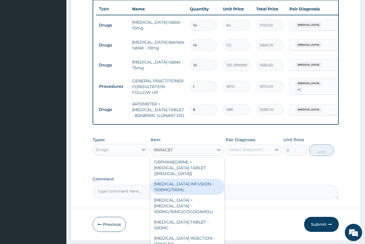
scroll to position [29, 0]
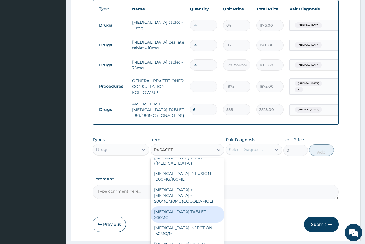
click at [195, 214] on div "PARACETAMOL TABLET - 500MG" at bounding box center [187, 214] width 74 height 16
type input "33.599999999999994"
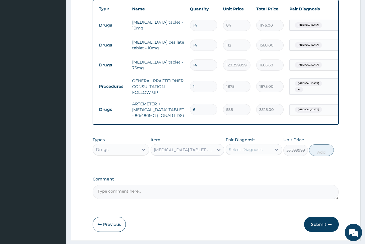
click at [243, 152] on div "Select Diagnosis" at bounding box center [246, 149] width 34 height 6
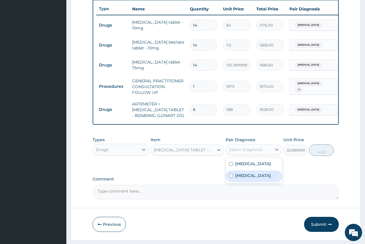
click at [262, 178] on label "Falciparum malaria" at bounding box center [253, 175] width 36 height 6
checkbox input "true"
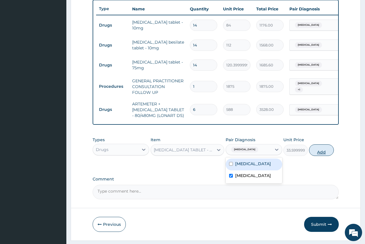
click at [320, 156] on button "Add" at bounding box center [321, 150] width 25 height 12
type input "0"
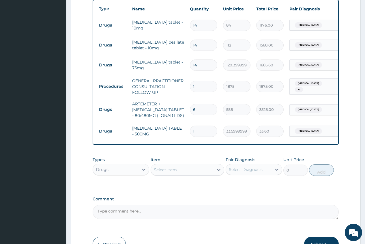
type input "18"
type input "604.80"
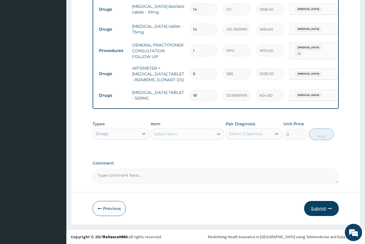
type input "18"
click at [317, 207] on button "Submit" at bounding box center [321, 208] width 35 height 15
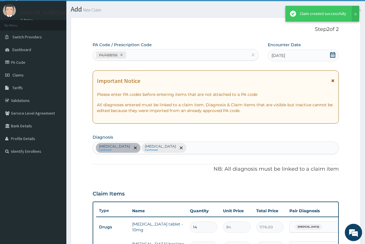
scroll to position [255, 0]
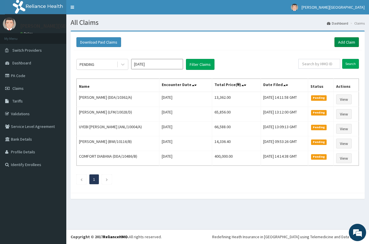
click at [349, 39] on link "Add Claim" at bounding box center [346, 42] width 25 height 10
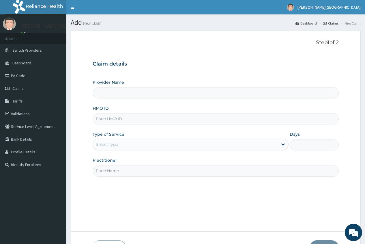
type input "[PERSON_NAME][GEOGRAPHIC_DATA]"
click at [123, 119] on input "HMO ID" at bounding box center [216, 118] width 246 height 11
paste input "DDA/10362/A"
type input "DDA/10362/A"
click at [109, 143] on div "Select type" at bounding box center [107, 144] width 22 height 6
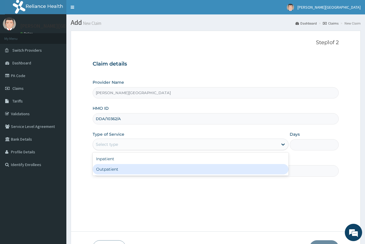
click at [109, 170] on div "Outpatient" at bounding box center [191, 169] width 196 height 10
type input "1"
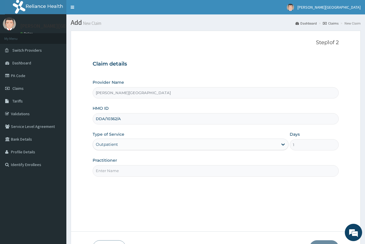
click at [109, 170] on input "Practitioner" at bounding box center [216, 170] width 246 height 11
type input "DR. EUGENE"
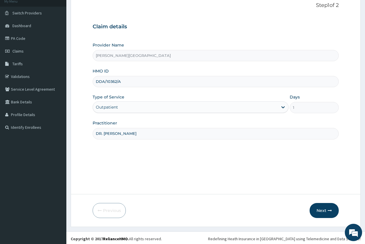
scroll to position [39, 0]
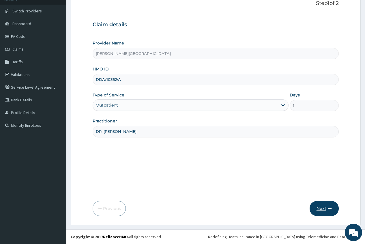
click at [323, 207] on button "Next" at bounding box center [323, 208] width 29 height 15
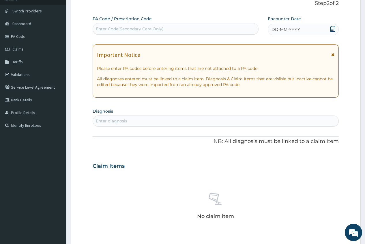
click at [101, 27] on div "Enter Code(Secondary Care Only)" at bounding box center [130, 29] width 68 height 6
paste input "PA/CCCF74"
type input "PA/CCCF74"
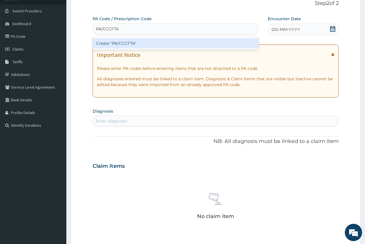
click at [146, 42] on div "Create "PA/CCCF74"" at bounding box center [175, 43] width 165 height 10
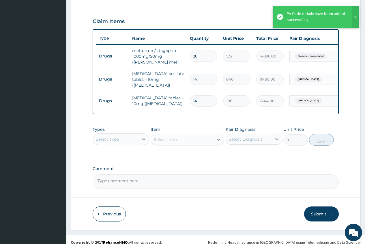
scroll to position [192, 0]
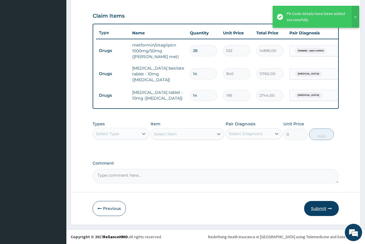
click at [320, 210] on button "Submit" at bounding box center [321, 208] width 35 height 15
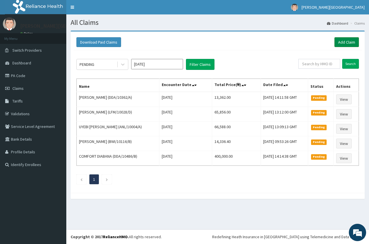
click at [351, 44] on link "Add Claim" at bounding box center [346, 42] width 25 height 10
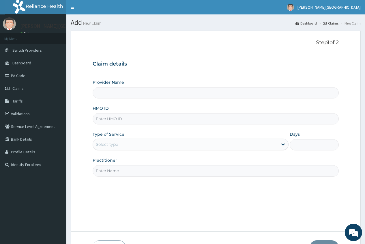
type input "[PERSON_NAME][GEOGRAPHIC_DATA]"
click at [110, 120] on input "HMO ID" at bounding box center [216, 118] width 246 height 11
type input "SVS/10026/C"
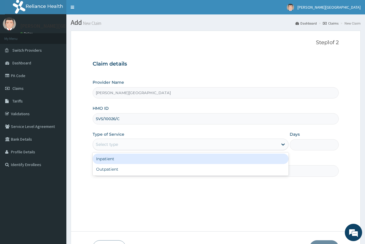
click at [114, 145] on div "Select type" at bounding box center [107, 144] width 22 height 6
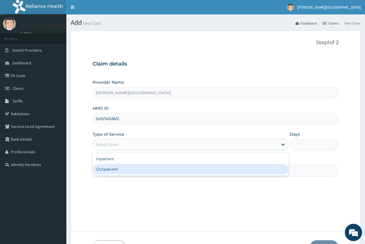
click at [112, 172] on div "Outpatient" at bounding box center [191, 169] width 196 height 10
type input "1"
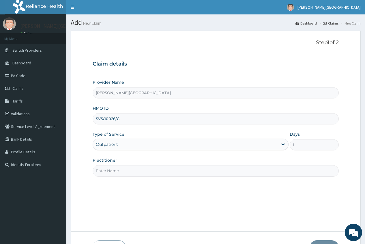
click at [106, 172] on input "Practitioner" at bounding box center [216, 170] width 246 height 11
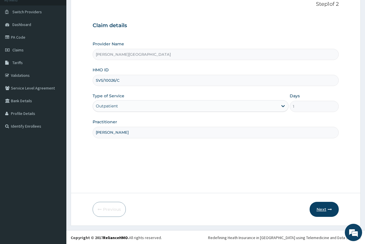
scroll to position [39, 0]
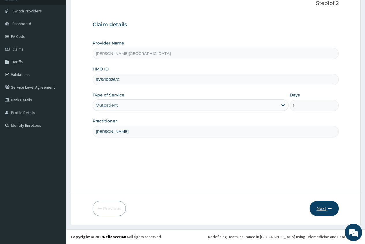
type input "[PERSON_NAME]"
click at [323, 208] on button "Next" at bounding box center [323, 208] width 29 height 15
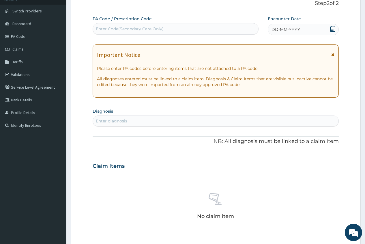
click at [333, 29] on icon at bounding box center [332, 29] width 5 height 6
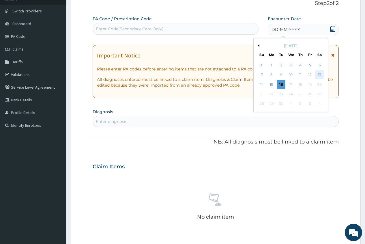
click at [320, 76] on div "13" at bounding box center [319, 75] width 9 height 9
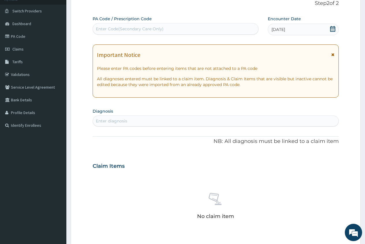
click at [129, 121] on div "Enter diagnosis" at bounding box center [215, 120] width 245 height 9
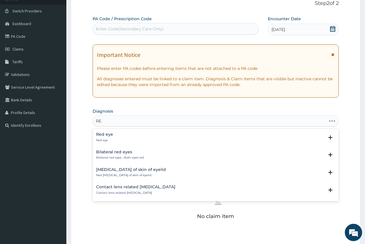
type input "R"
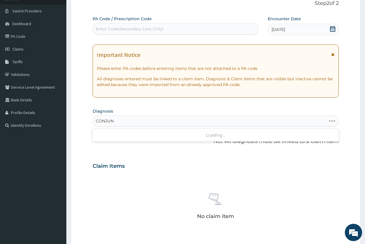
type input "CONJUNC"
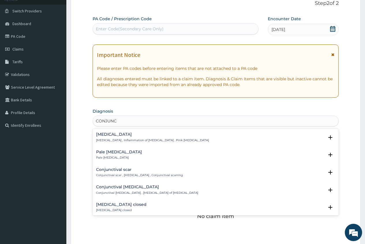
click at [117, 133] on h4 "Conjunctivitis" at bounding box center [152, 134] width 113 height 4
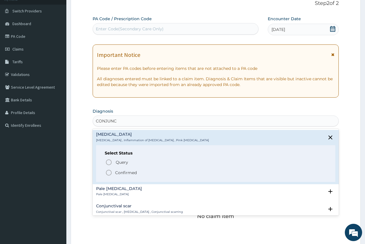
click at [127, 171] on p "Confirmed" at bounding box center [126, 173] width 22 height 6
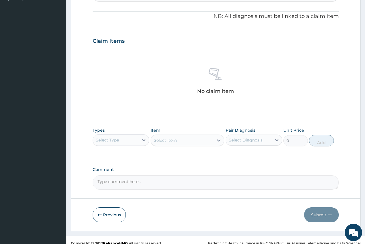
scroll to position [172, 0]
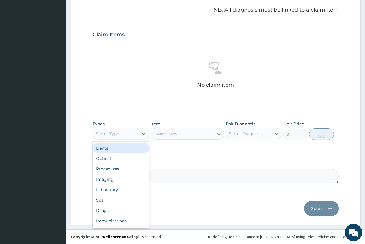
click at [135, 133] on div "Select Type" at bounding box center [116, 133] width 46 height 9
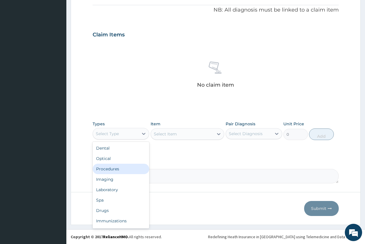
click at [121, 171] on div "Procedures" at bounding box center [121, 168] width 57 height 10
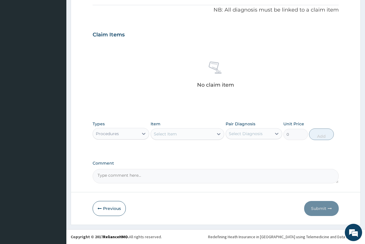
click at [160, 133] on div "Select Item" at bounding box center [165, 134] width 23 height 6
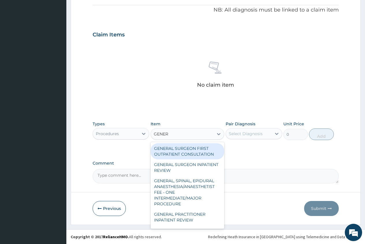
type input "GENERA"
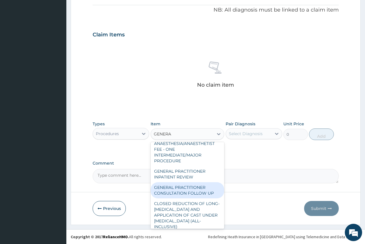
scroll to position [58, 0]
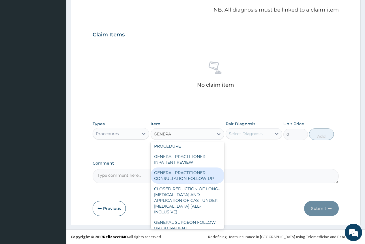
click at [199, 176] on div "GENERAL PRACTITIONER CONSULTATION FOLLOW UP" at bounding box center [187, 175] width 74 height 16
type input "1875"
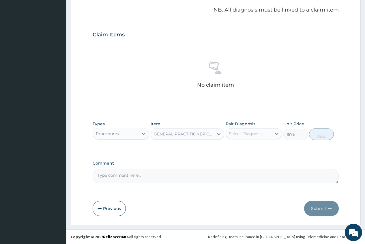
click at [245, 132] on div "Select Diagnosis" at bounding box center [246, 134] width 34 height 6
click at [247, 146] on label "Conjunctivitis" at bounding box center [253, 148] width 36 height 6
checkbox input "true"
click at [321, 136] on button "Add" at bounding box center [321, 134] width 25 height 12
type input "0"
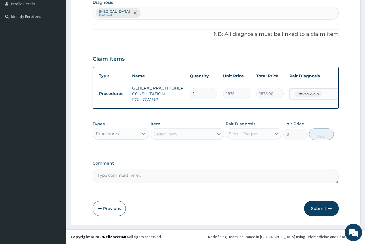
scroll to position [152, 0]
click at [128, 136] on div "Procedures" at bounding box center [116, 133] width 46 height 9
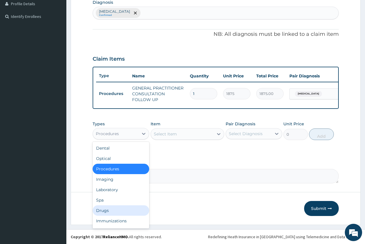
click at [118, 210] on div "Drugs" at bounding box center [121, 210] width 57 height 10
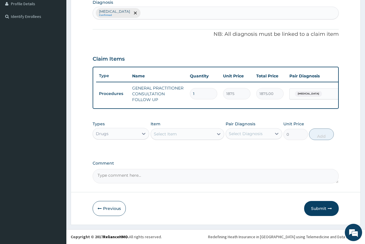
click at [159, 131] on div "Select Item" at bounding box center [165, 134] width 23 height 6
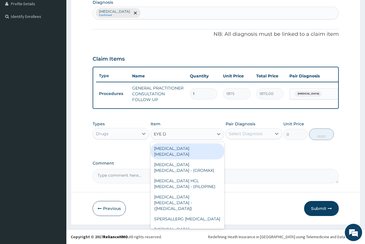
type input "EYE DR"
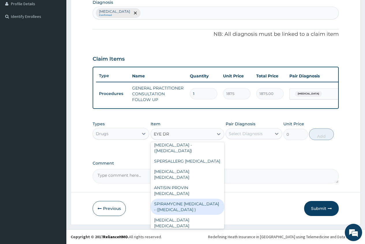
scroll to position [86, 0]
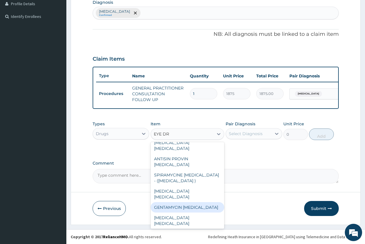
click at [199, 202] on div "GENTAMYCIN [MEDICAL_DATA]" at bounding box center [187, 207] width 74 height 10
type input "840"
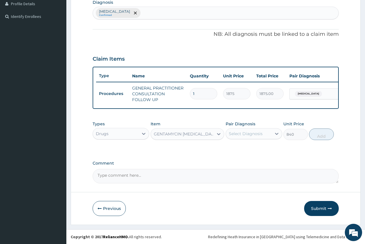
click at [203, 130] on div "GENTAMYCIN [MEDICAL_DATA]" at bounding box center [182, 133] width 63 height 9
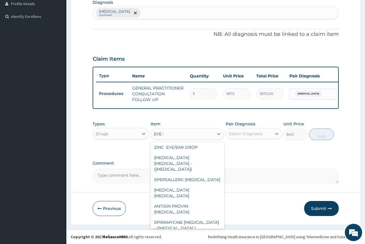
scroll to position [45, 0]
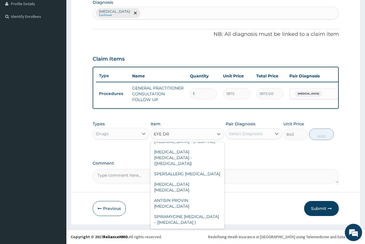
type input "EYE DRO"
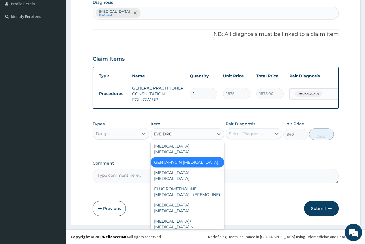
scroll to position [160, 0]
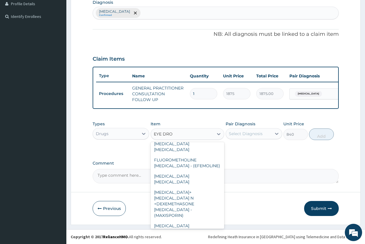
type input "1680"
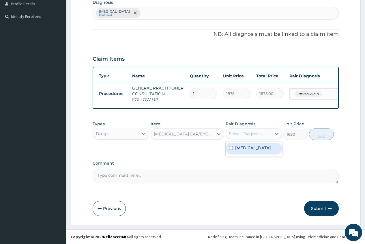
click at [249, 131] on div "Select Diagnosis" at bounding box center [246, 134] width 34 height 6
click at [253, 147] on label "Conjunctivitis" at bounding box center [253, 148] width 36 height 6
checkbox input "true"
click at [320, 136] on button "Add" at bounding box center [321, 134] width 25 height 12
type input "0"
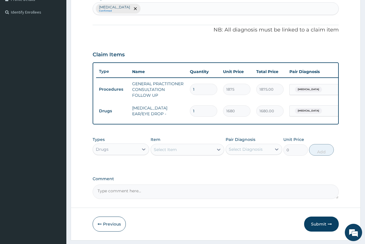
click at [159, 152] on div "Select Item" at bounding box center [165, 149] width 23 height 6
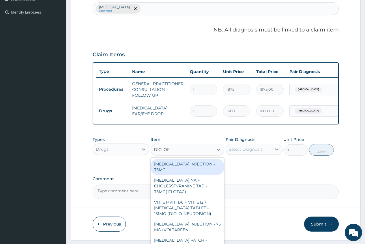
type input "DICLOFE"
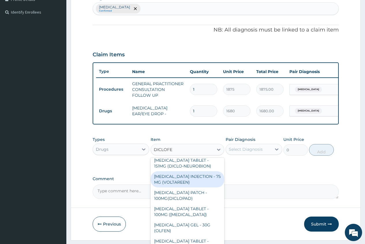
scroll to position [58, 0]
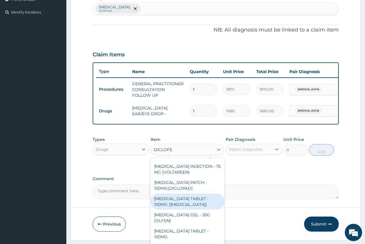
click at [194, 205] on div "[MEDICAL_DATA] TABLET - 100MG ([MEDICAL_DATA])" at bounding box center [187, 201] width 74 height 16
type input "78.39999999999999"
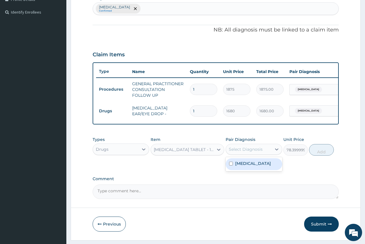
click at [253, 154] on div "Select Diagnosis" at bounding box center [249, 148] width 46 height 9
click at [251, 166] on label "Conjunctivitis" at bounding box center [253, 163] width 36 height 6
checkbox input "true"
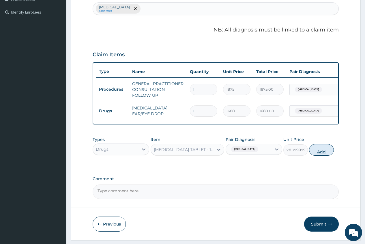
click at [321, 155] on button "Add" at bounding box center [321, 150] width 25 height 12
type input "0"
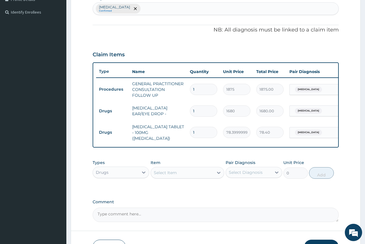
type input "0.00"
type input "5"
type input "392.00"
type input "5"
click at [162, 173] on div "Select Item" at bounding box center [165, 173] width 23 height 6
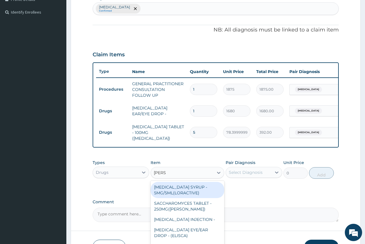
type input "LORAT"
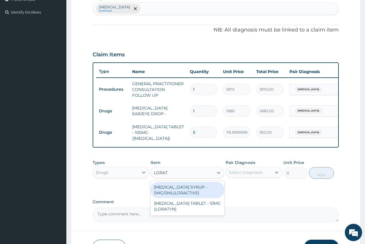
click at [182, 197] on div "[MEDICAL_DATA] SYRUP - 5MG/5ML(LORACTIVE)" at bounding box center [187, 190] width 74 height 16
type input "1232"
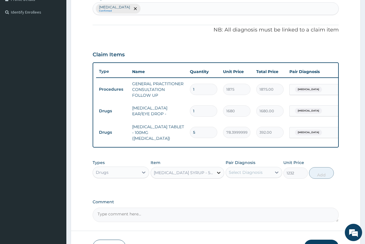
click at [214, 174] on div at bounding box center [218, 172] width 10 height 10
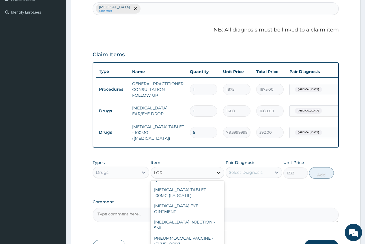
scroll to position [0, 0]
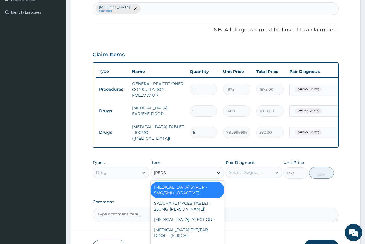
type input "LORAT"
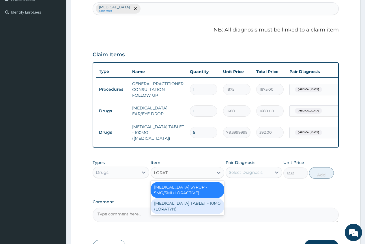
drag, startPoint x: 169, startPoint y: 204, endPoint x: 209, endPoint y: 191, distance: 42.3
click at [169, 204] on div "[MEDICAL_DATA] TABLET - 10MG (LORATYN)" at bounding box center [187, 206] width 74 height 16
type input "98"
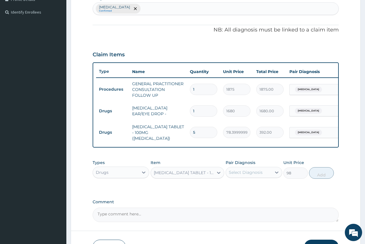
click at [245, 173] on div "Select Diagnosis" at bounding box center [246, 172] width 34 height 6
click at [252, 187] on label "Conjunctivitis" at bounding box center [253, 186] width 36 height 6
checkbox input "true"
click at [319, 176] on button "Add" at bounding box center [321, 173] width 25 height 12
type input "0"
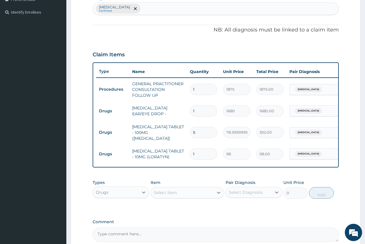
type input "0.00"
type input "5"
type input "490.00"
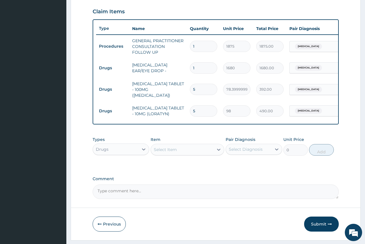
scroll to position [212, 0]
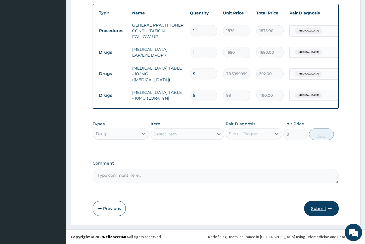
type input "5"
click at [318, 207] on button "Submit" at bounding box center [321, 208] width 35 height 15
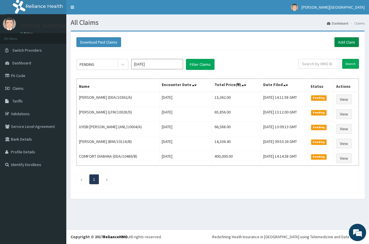
click at [353, 42] on link "Add Claim" at bounding box center [346, 42] width 25 height 10
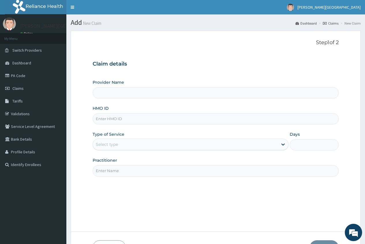
type input "[PERSON_NAME][GEOGRAPHIC_DATA]"
click at [128, 117] on input "HMO ID" at bounding box center [216, 118] width 246 height 11
type input "LFM/10027/D"
click at [109, 143] on div "Select type" at bounding box center [107, 144] width 22 height 6
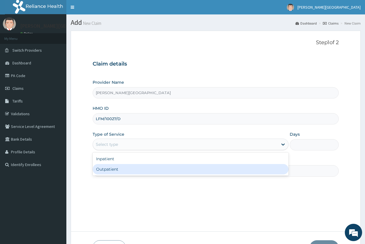
click at [108, 166] on div "Outpatient" at bounding box center [191, 169] width 196 height 10
type input "1"
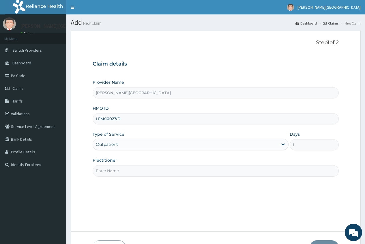
click at [105, 168] on input "Practitioner" at bounding box center [216, 170] width 246 height 11
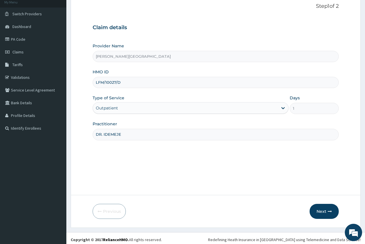
scroll to position [39, 0]
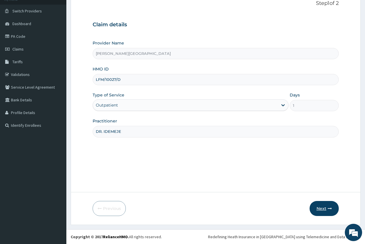
type input "DR. IDEMEJE"
click at [320, 208] on button "Next" at bounding box center [323, 208] width 29 height 15
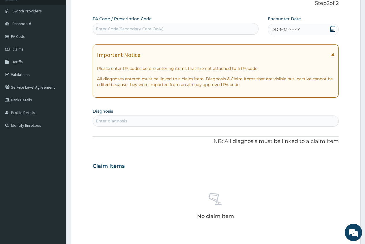
click at [333, 29] on icon at bounding box center [332, 29] width 5 height 6
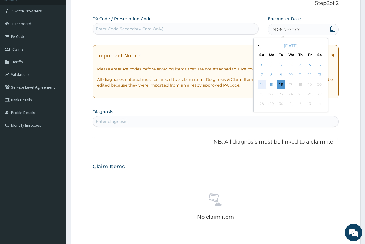
click at [260, 85] on div "14" at bounding box center [261, 84] width 9 height 9
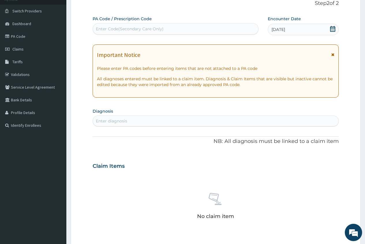
click at [129, 121] on div "Enter diagnosis" at bounding box center [215, 120] width 245 height 9
type input "PLASMOD"
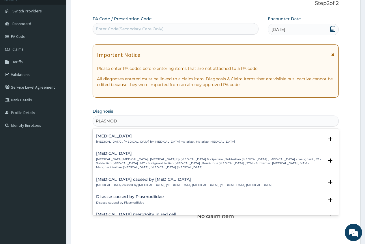
scroll to position [58, 0]
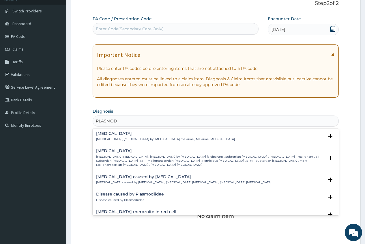
click at [129, 151] on h4 "Falciparum malaria" at bounding box center [210, 150] width 228 height 4
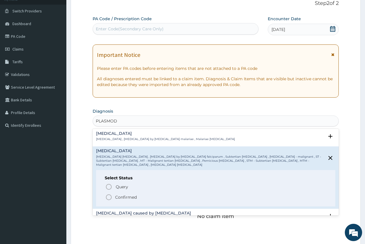
click at [129, 194] on p "Confirmed" at bounding box center [126, 197] width 22 height 6
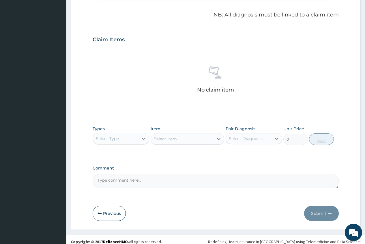
scroll to position [172, 0]
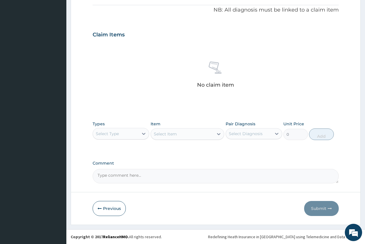
click at [132, 132] on div "Select Type" at bounding box center [116, 133] width 46 height 9
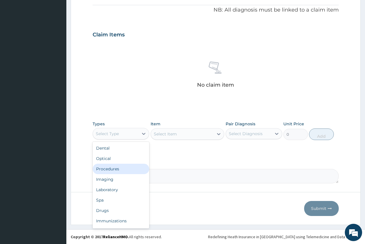
click at [122, 169] on div "Procedures" at bounding box center [121, 168] width 57 height 10
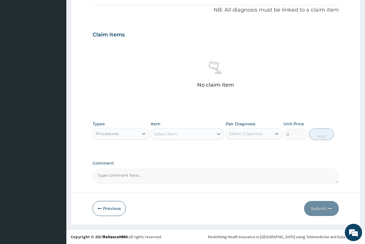
click at [157, 133] on div "Select Item" at bounding box center [165, 134] width 23 height 6
type input "GENERA"
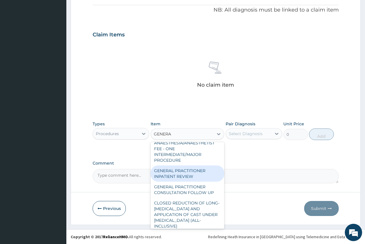
scroll to position [58, 0]
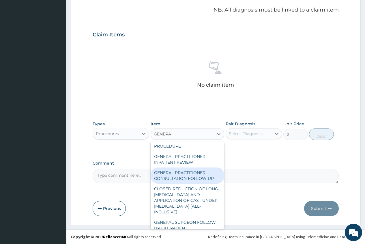
click at [192, 172] on div "GENERAL PRACTITIONER CONSULTATION FOLLOW UP" at bounding box center [187, 175] width 74 height 16
type input "1875"
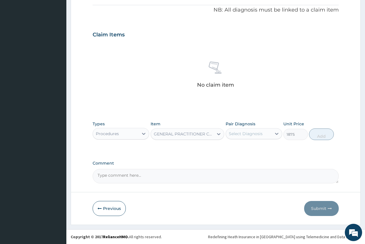
click at [244, 130] on div "Select Diagnosis" at bounding box center [249, 133] width 46 height 9
click at [246, 144] on div "Falciparum malaria" at bounding box center [253, 148] width 57 height 12
checkbox input "true"
click at [324, 138] on button "Add" at bounding box center [321, 134] width 25 height 12
type input "0"
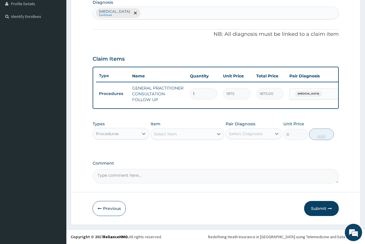
scroll to position [152, 0]
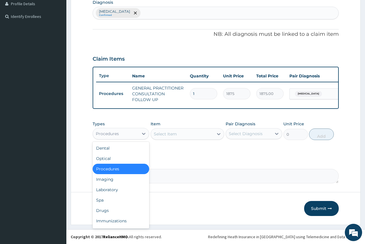
click at [133, 134] on div "Procedures" at bounding box center [116, 133] width 46 height 9
click at [125, 187] on div "Laboratory" at bounding box center [121, 189] width 57 height 10
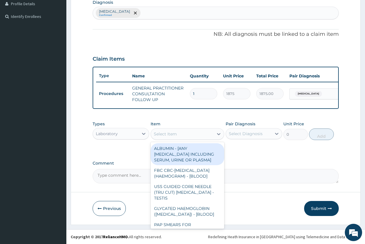
click at [157, 134] on div "Select Item" at bounding box center [165, 134] width 23 height 6
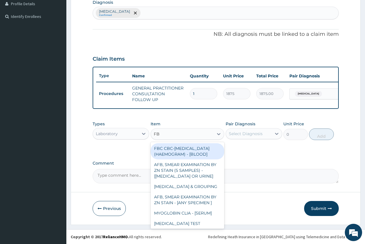
type input "FBC"
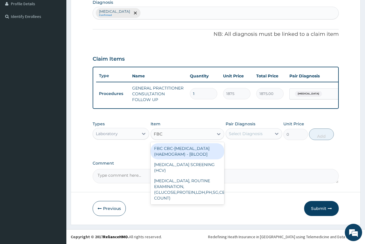
click at [206, 159] on div "FBC CBC-COMPLETE BLOOD COUNT (HAEMOGRAM) - [BLOOD]" at bounding box center [187, 151] width 74 height 16
type input "5000"
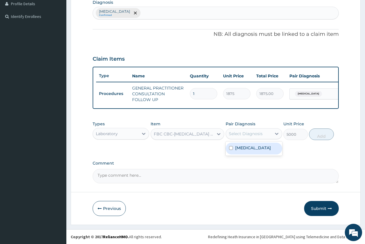
click at [258, 134] on div "Select Diagnosis" at bounding box center [246, 134] width 34 height 6
drag, startPoint x: 261, startPoint y: 146, endPoint x: 303, endPoint y: 142, distance: 42.1
click at [262, 147] on label "Falciparum malaria" at bounding box center [253, 148] width 36 height 6
checkbox input "true"
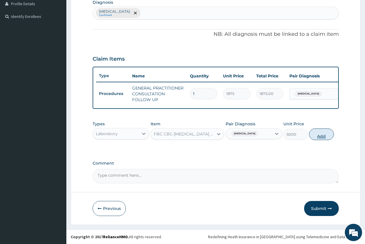
click at [317, 136] on button "Add" at bounding box center [321, 134] width 25 height 12
type input "0"
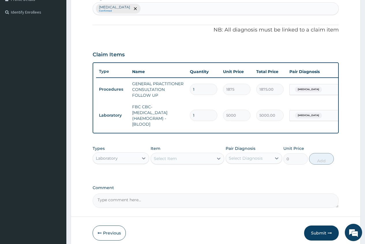
click at [155, 161] on div "Select Item" at bounding box center [165, 158] width 23 height 6
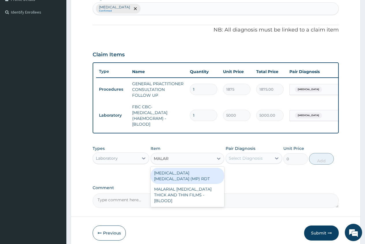
type input "MALARI"
click at [207, 180] on div "MALARIA PARASITE (MP) RDT" at bounding box center [187, 175] width 74 height 16
type input "2000"
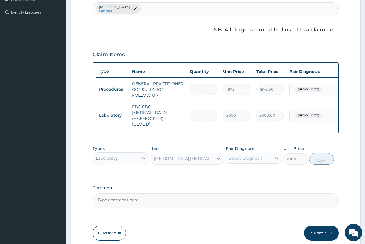
click at [244, 161] on div "Select Diagnosis" at bounding box center [246, 158] width 34 height 6
click at [253, 175] on label "Falciparum malaria" at bounding box center [253, 172] width 36 height 6
checkbox input "true"
click at [321, 164] on button "Add" at bounding box center [321, 159] width 25 height 12
type input "0"
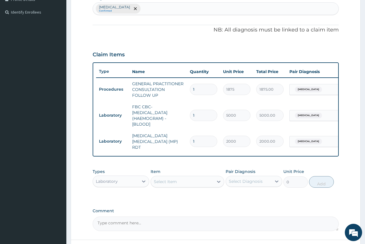
click at [136, 184] on div "Laboratory" at bounding box center [116, 180] width 46 height 9
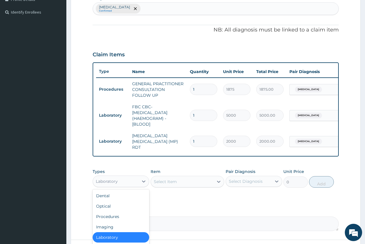
scroll to position [20, 0]
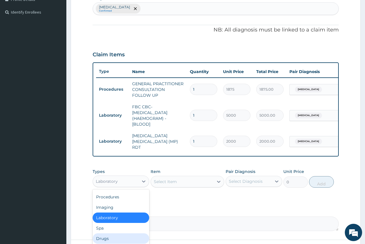
click at [121, 239] on div "Drugs" at bounding box center [121, 238] width 57 height 10
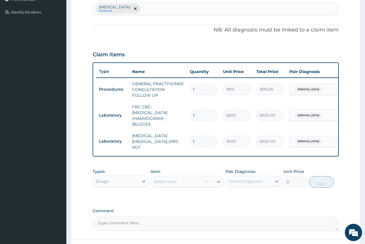
click at [155, 182] on div "Select Item" at bounding box center [187, 182] width 74 height 12
click at [159, 180] on div "Select Item" at bounding box center [165, 181] width 23 height 6
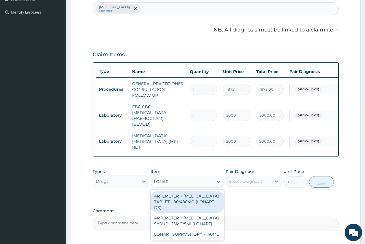
type input "LONART"
click at [203, 206] on div "ARTEMETER + LUMEFANTRINE TABLET - 80/480MG (LONART DS)" at bounding box center [187, 202] width 74 height 22
type input "588"
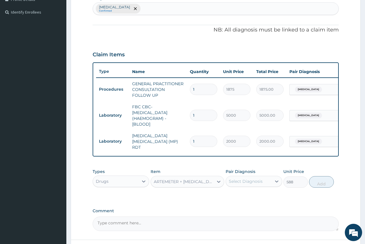
click at [243, 182] on div "Select Diagnosis" at bounding box center [246, 181] width 34 height 6
drag, startPoint x: 248, startPoint y: 197, endPoint x: 255, endPoint y: 196, distance: 6.2
click at [248, 197] on label "Falciparum malaria" at bounding box center [253, 195] width 36 height 6
checkbox input "true"
click at [324, 184] on button "Add" at bounding box center [321, 182] width 25 height 12
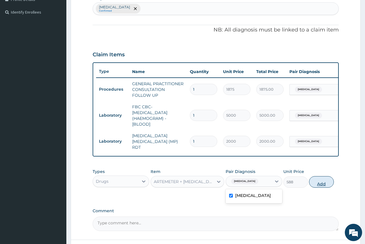
type input "0"
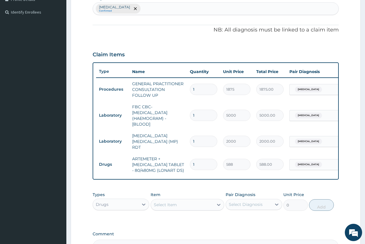
type input "0.00"
type input "6"
type input "3528.00"
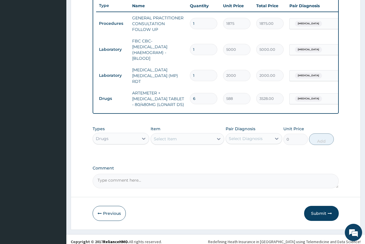
scroll to position [224, 0]
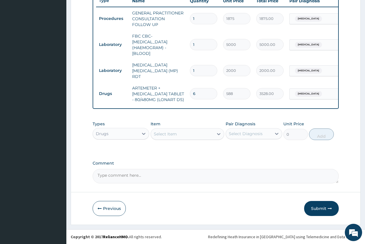
type input "6"
click at [162, 132] on div "Select Item" at bounding box center [165, 134] width 23 height 6
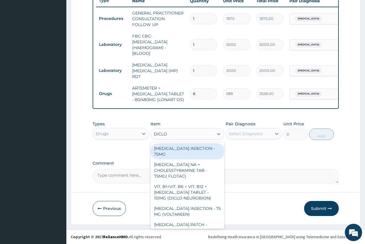
type input "DICLOF"
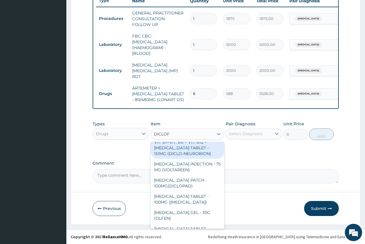
scroll to position [58, 0]
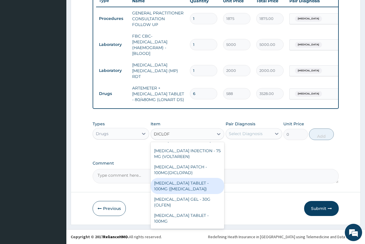
click at [206, 189] on div "DICLOFENAC TABLET - 100MG (CATAFLAM)" at bounding box center [187, 186] width 74 height 16
type input "78.39999999999999"
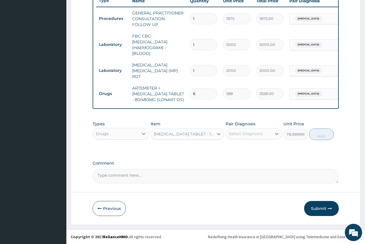
drag, startPoint x: 255, startPoint y: 132, endPoint x: 256, endPoint y: 138, distance: 5.9
click at [255, 132] on div "Select Diagnosis" at bounding box center [246, 134] width 34 height 6
click at [247, 150] on label "Falciparum malaria" at bounding box center [253, 148] width 36 height 6
checkbox input "true"
click at [320, 136] on button "Add" at bounding box center [321, 134] width 25 height 12
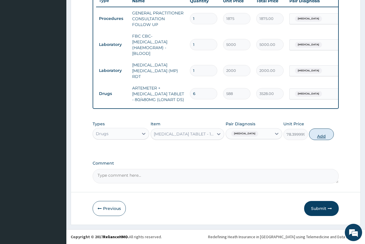
type input "0"
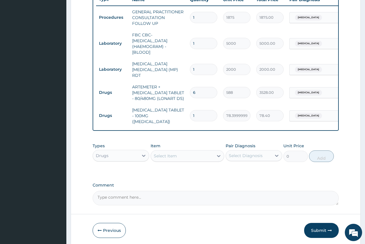
type input "0.00"
type input "6"
type input "470.40"
type input "6"
click at [159, 154] on div "Select Item" at bounding box center [165, 156] width 23 height 6
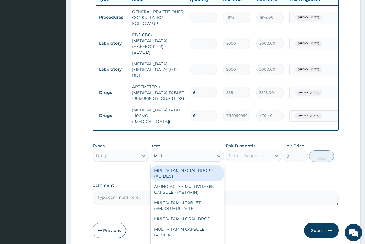
type input "MULT"
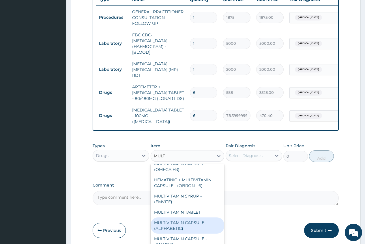
scroll to position [115, 0]
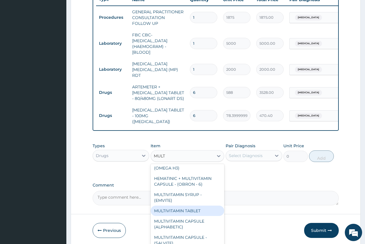
click at [202, 210] on div "MULTIVITAMIN TABLET" at bounding box center [187, 210] width 74 height 10
type input "84"
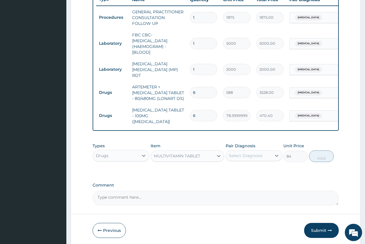
click at [238, 153] on div "Select Diagnosis" at bounding box center [246, 156] width 34 height 6
click at [232, 165] on div "Falciparum malaria" at bounding box center [253, 170] width 57 height 12
checkbox input "true"
click at [320, 155] on button "Add" at bounding box center [321, 156] width 25 height 12
type input "0"
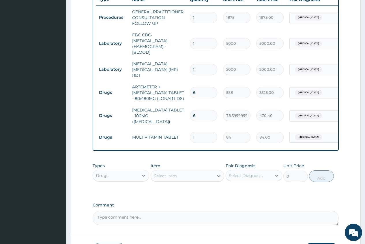
type input "10"
type input "840.00"
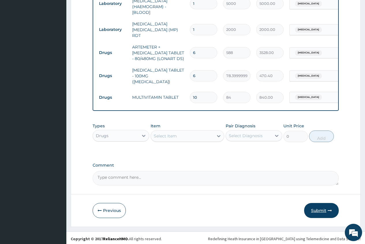
type input "10"
click at [322, 208] on button "Submit" at bounding box center [321, 210] width 35 height 15
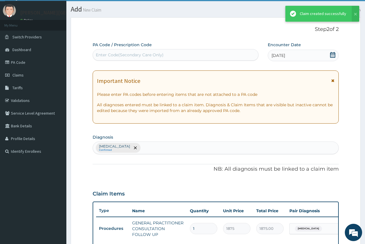
scroll to position [264, 0]
